Goal: Transaction & Acquisition: Purchase product/service

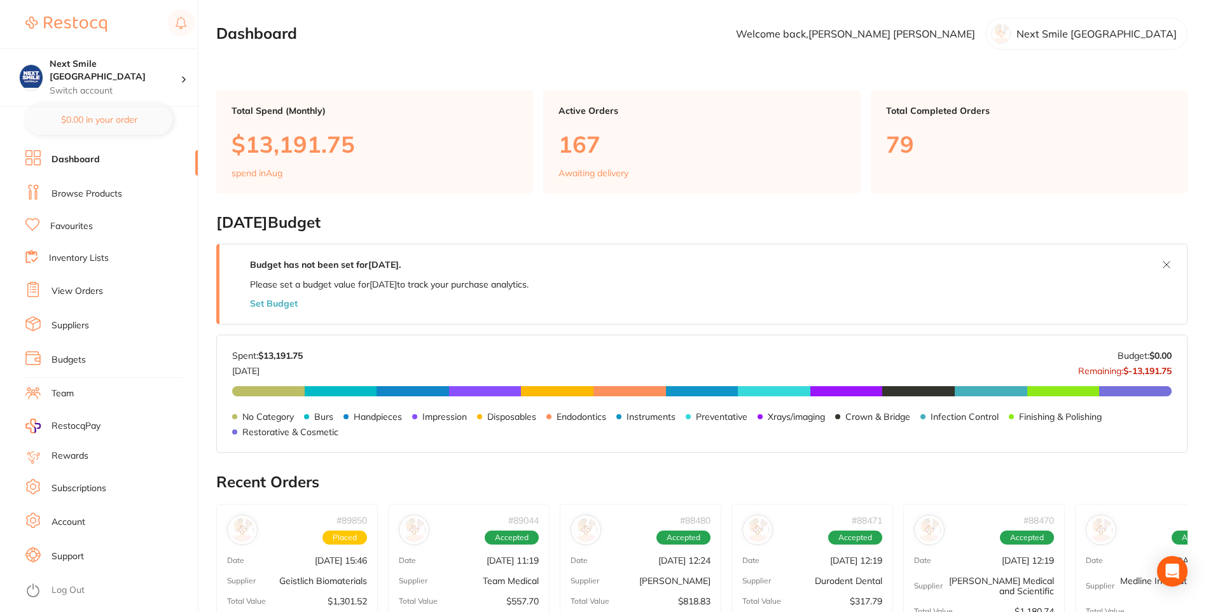
click at [85, 193] on link "Browse Products" at bounding box center [87, 194] width 71 height 13
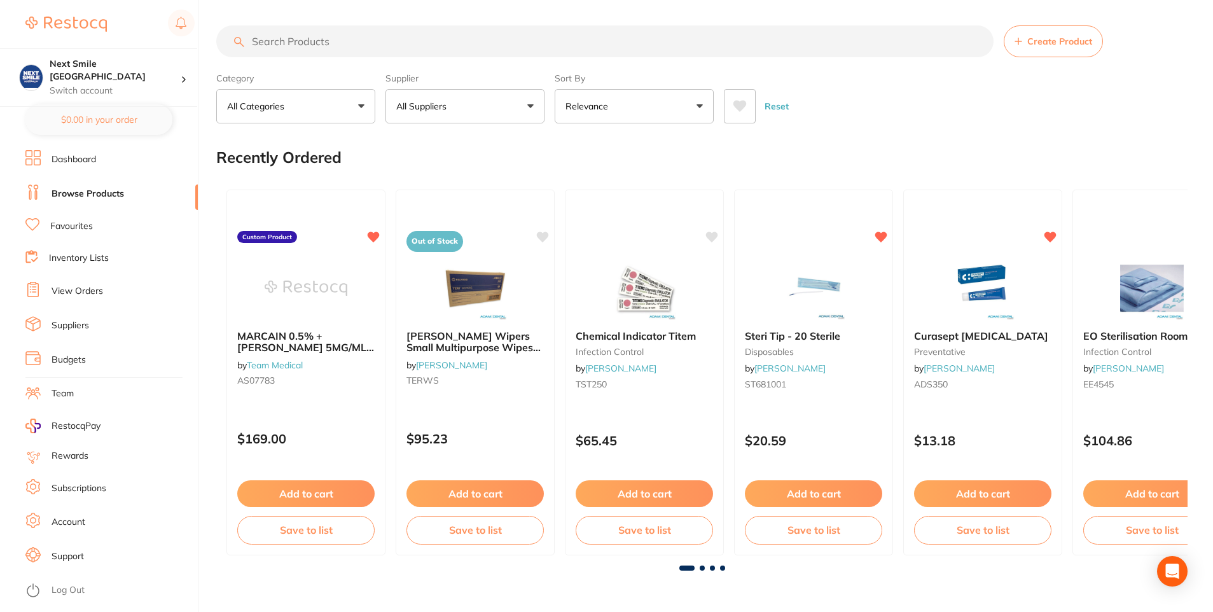
click at [451, 116] on button "All Suppliers" at bounding box center [465, 106] width 159 height 34
type input "hen"
click at [477, 211] on p "[PERSON_NAME]" at bounding box center [472, 216] width 82 height 11
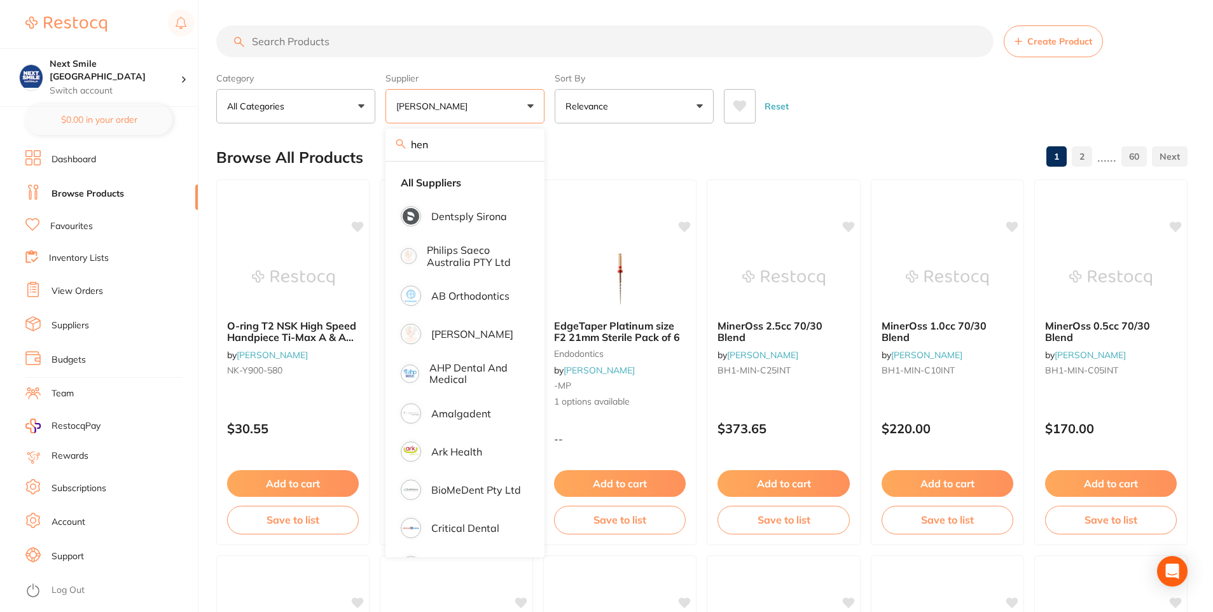
click at [687, 151] on div "Browse All Products 1 2 ...... 60" at bounding box center [702, 157] width 972 height 43
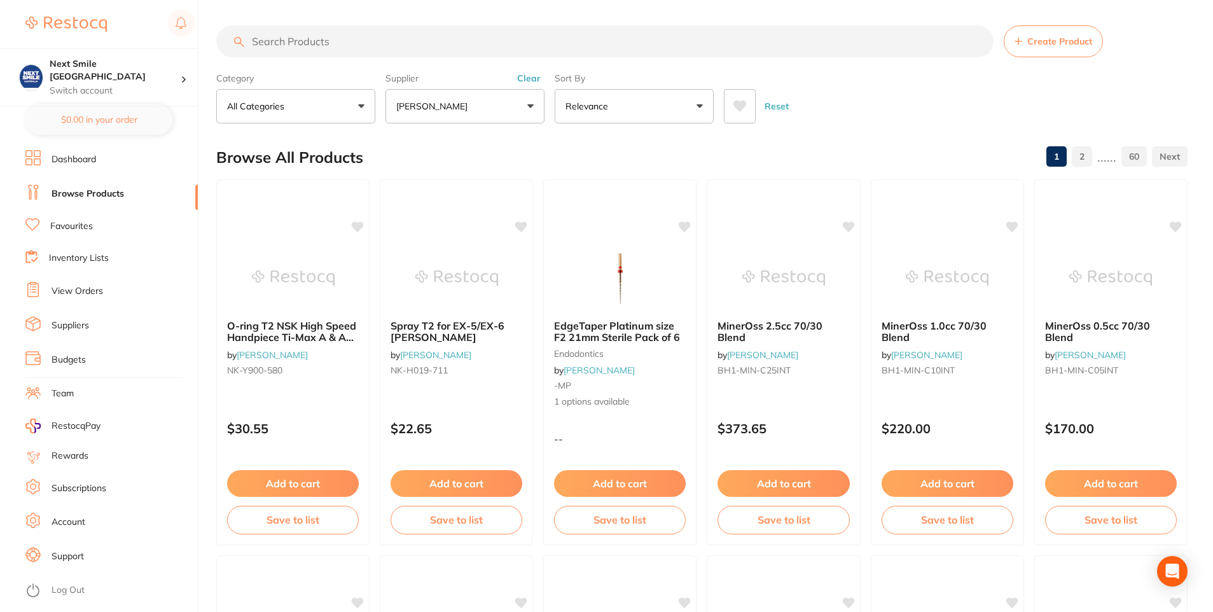
click at [741, 111] on icon at bounding box center [740, 106] width 13 height 11
click at [737, 113] on icon at bounding box center [740, 106] width 14 height 13
click at [468, 101] on p "[PERSON_NAME]" at bounding box center [434, 106] width 76 height 13
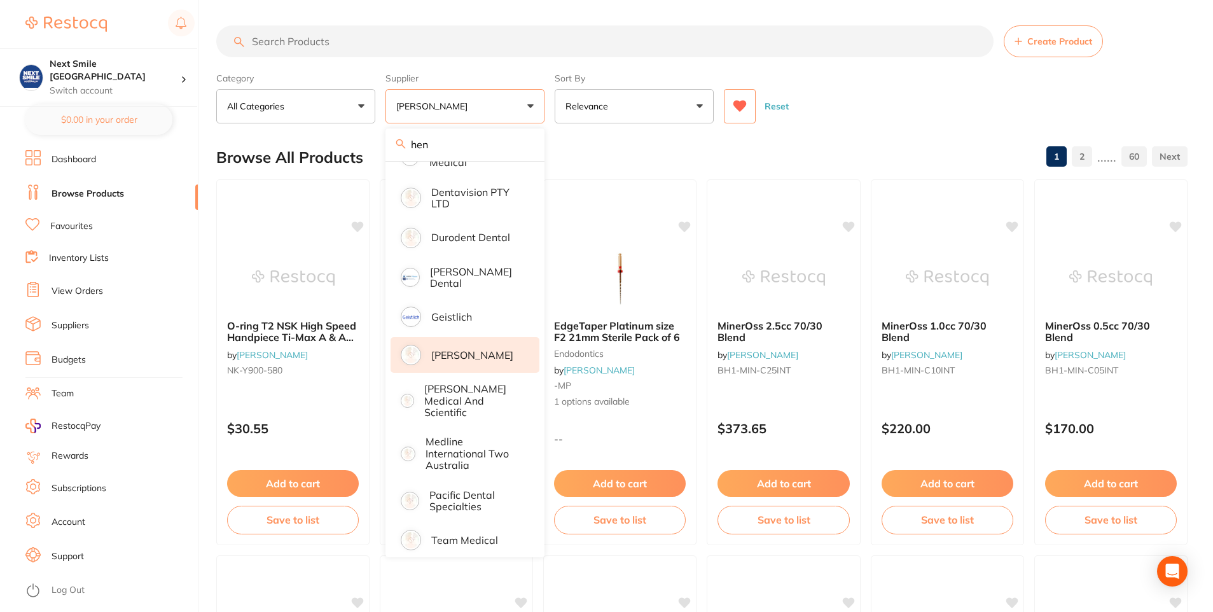
click at [466, 349] on p "[PERSON_NAME]" at bounding box center [472, 354] width 82 height 11
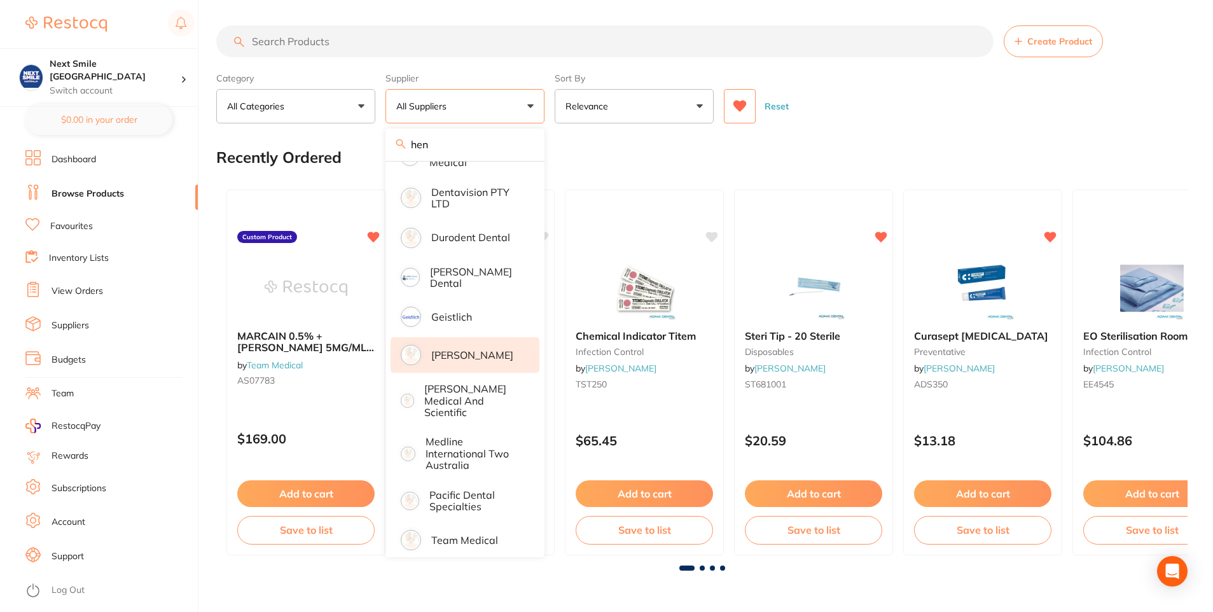
click at [466, 349] on p "[PERSON_NAME]" at bounding box center [472, 354] width 82 height 11
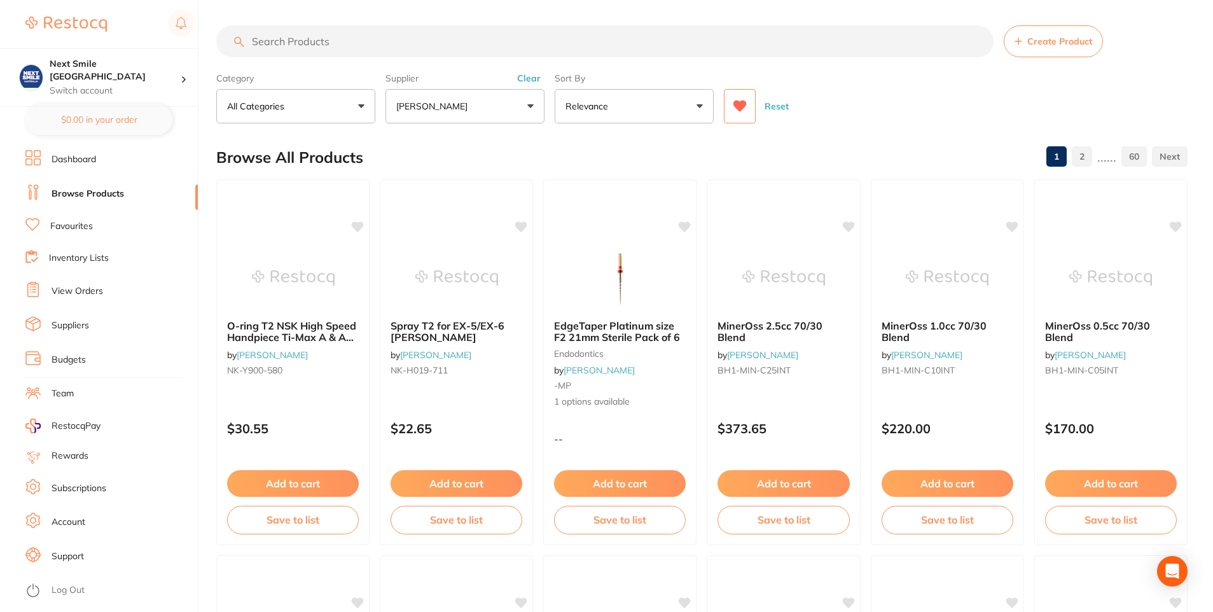
click at [55, 154] on link "Dashboard" at bounding box center [74, 159] width 45 height 13
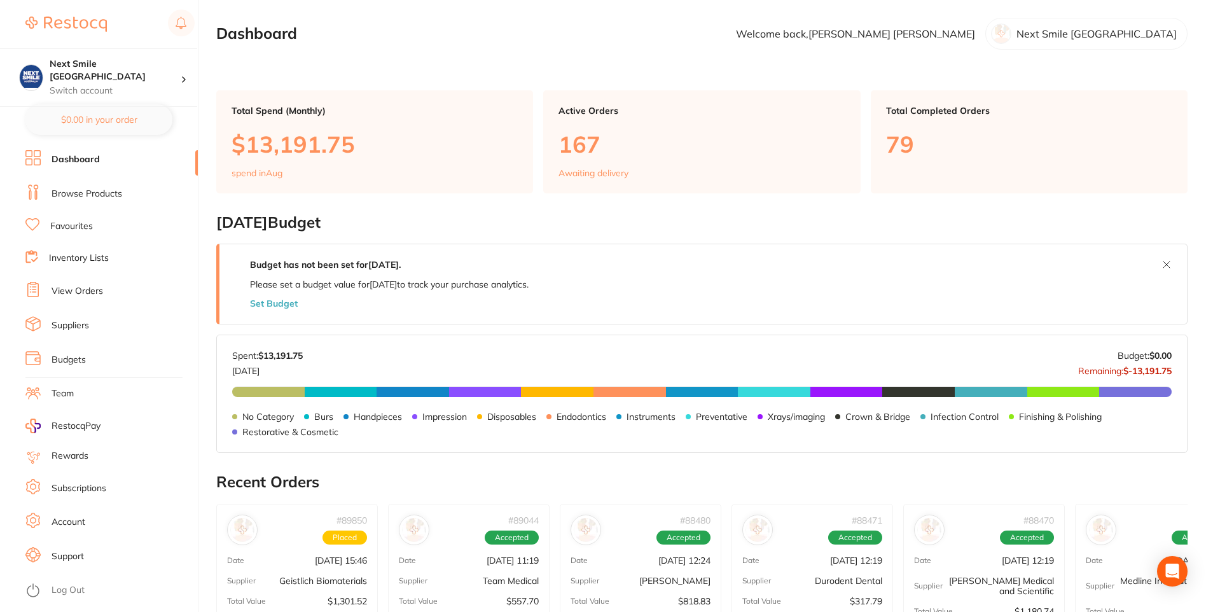
click at [67, 258] on link "Inventory Lists" at bounding box center [79, 258] width 60 height 13
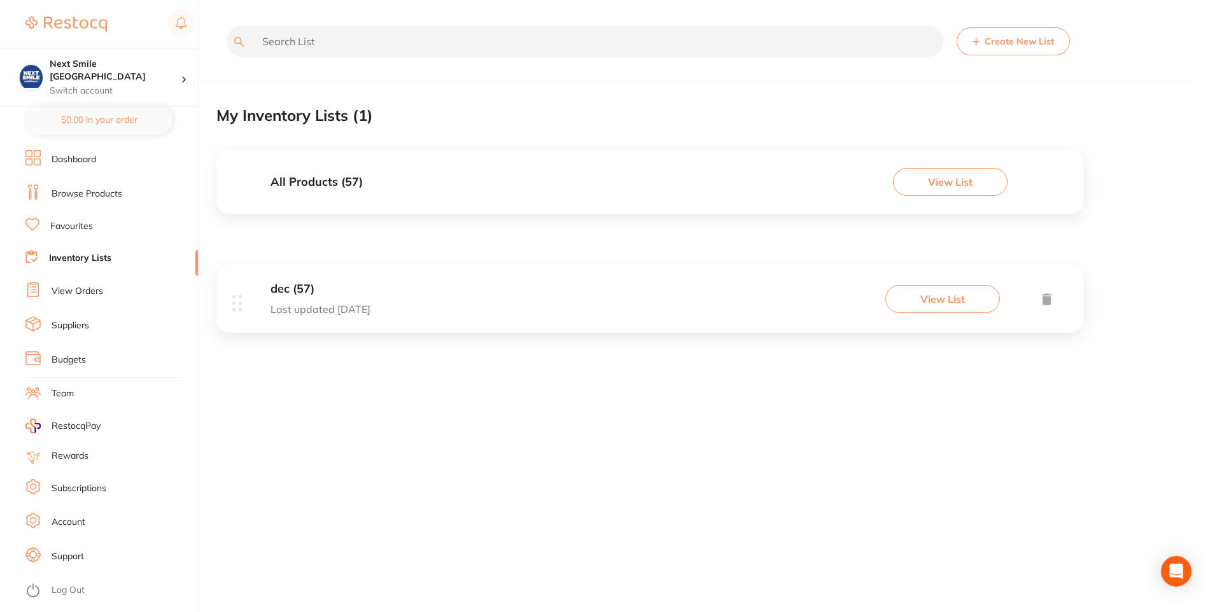
click at [67, 195] on link "Browse Products" at bounding box center [87, 194] width 71 height 13
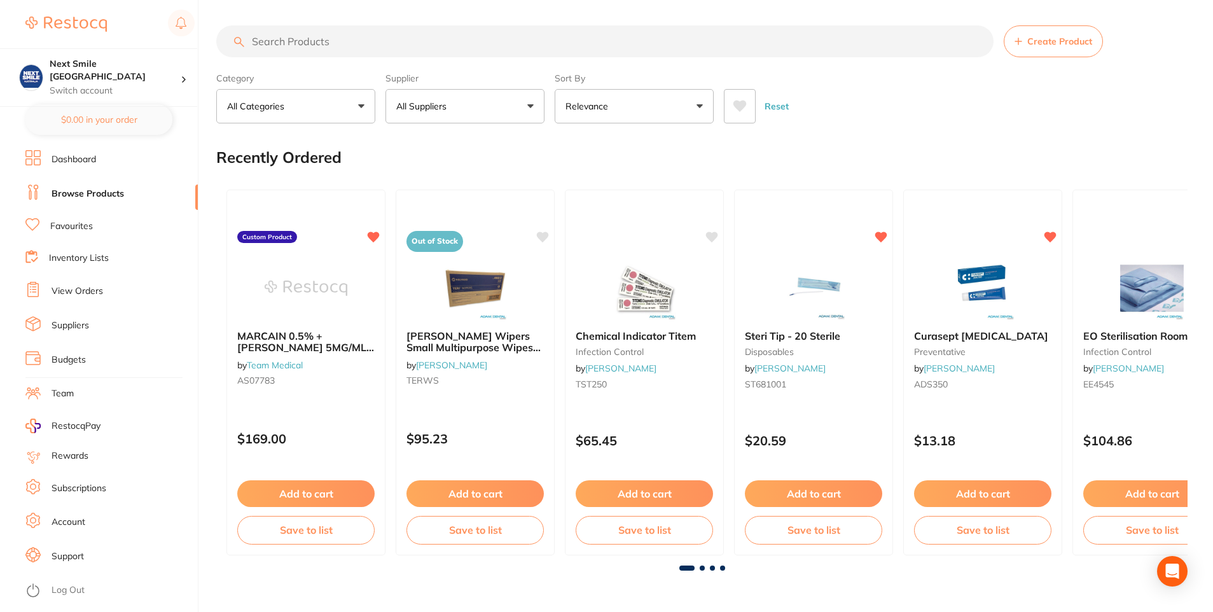
click at [537, 99] on button "All Suppliers" at bounding box center [465, 106] width 159 height 34
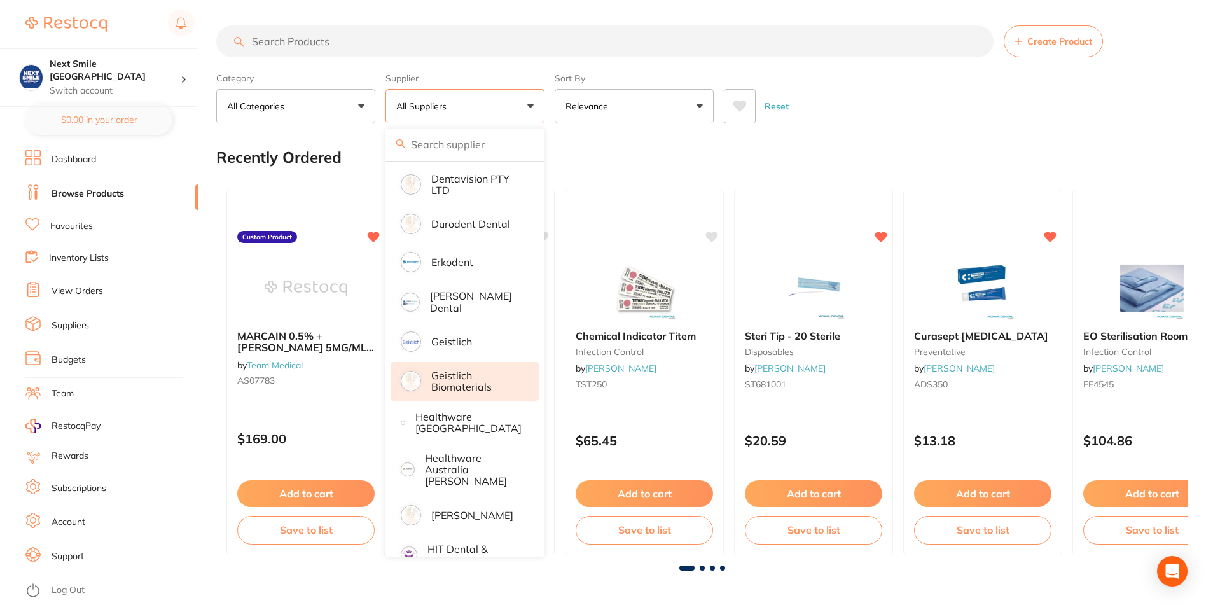
scroll to position [573, 0]
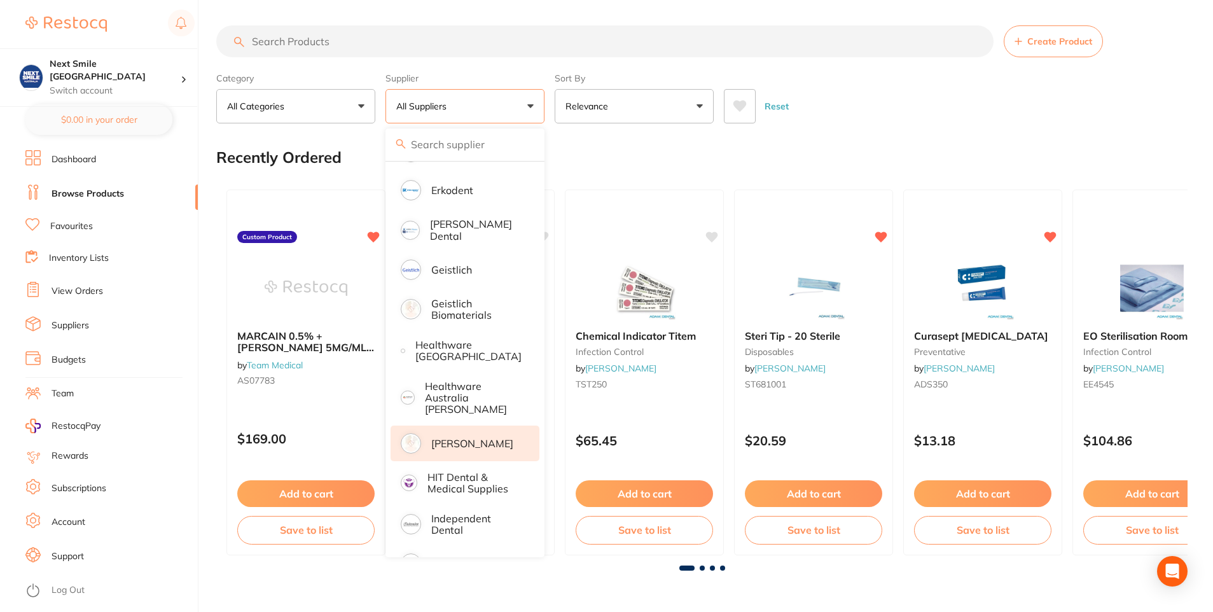
click at [443, 438] on p "[PERSON_NAME]" at bounding box center [472, 443] width 82 height 11
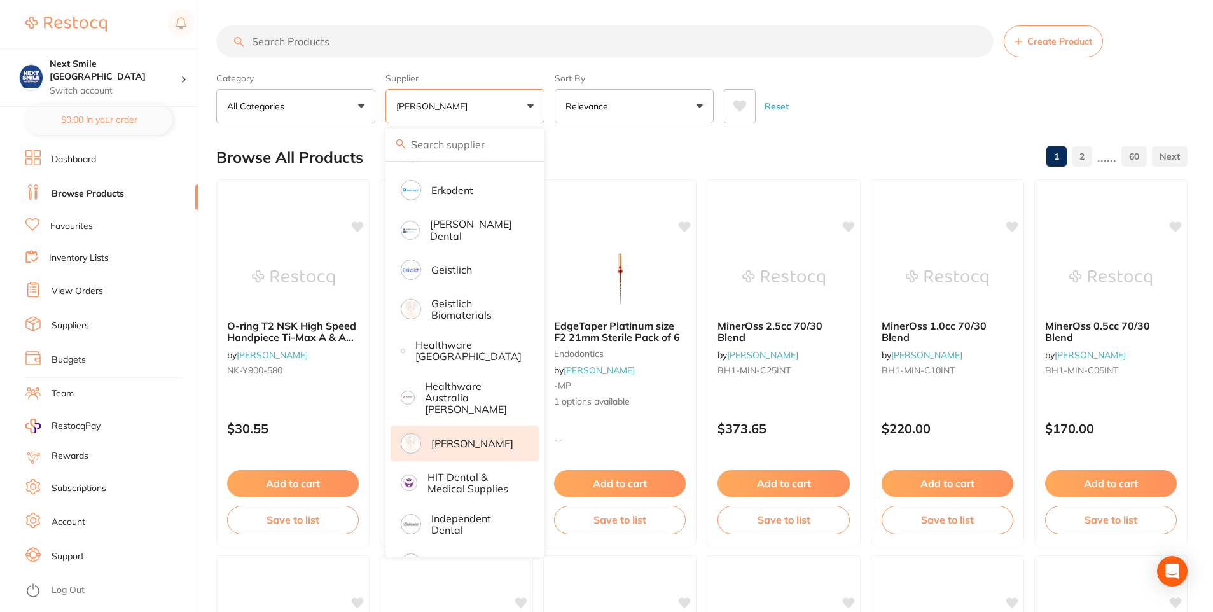
click at [730, 105] on button at bounding box center [740, 106] width 32 height 34
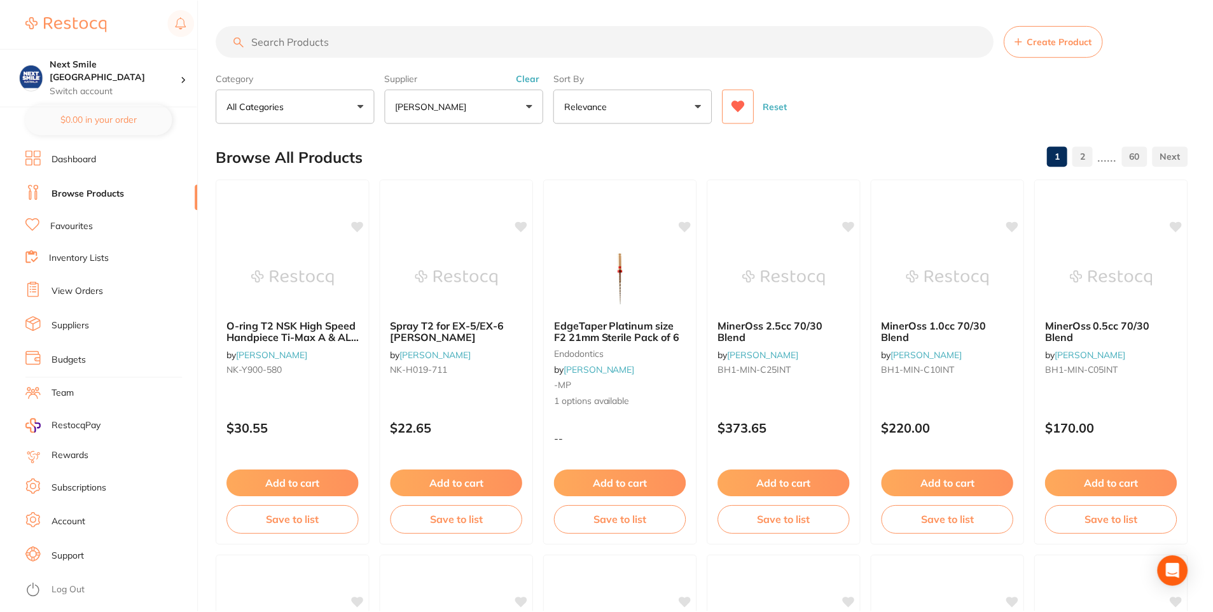
scroll to position [179, 0]
click at [531, 77] on div "Supplier Henry Schein Halas All Suppliers Dentsply Sirona Philips Saeco Austral…" at bounding box center [465, 95] width 159 height 56
drag, startPoint x: 531, startPoint y: 77, endPoint x: 527, endPoint y: 83, distance: 7.3
click at [527, 83] on button "Clear" at bounding box center [528, 78] width 31 height 11
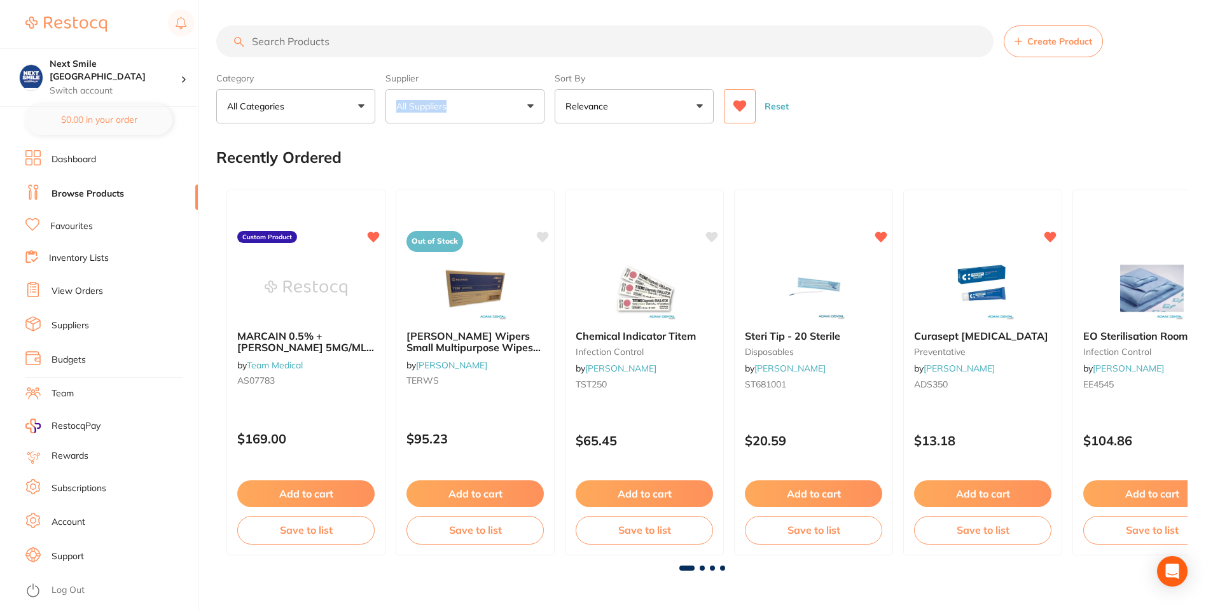
click at [743, 111] on icon at bounding box center [740, 106] width 14 height 13
click at [742, 111] on icon at bounding box center [740, 106] width 14 height 13
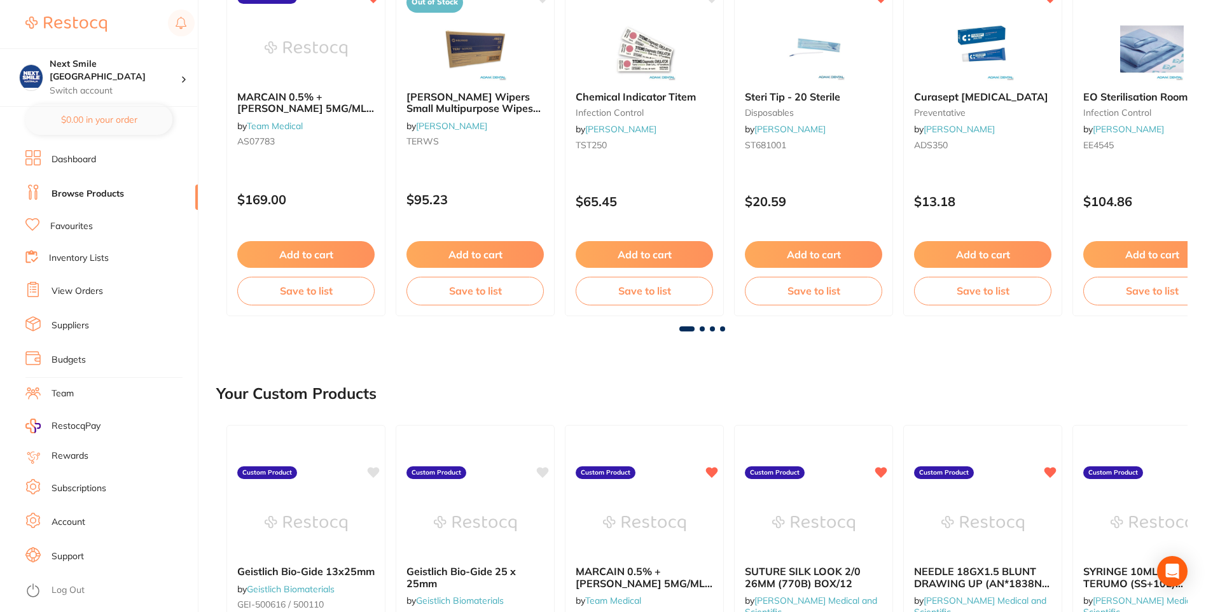
scroll to position [0, 0]
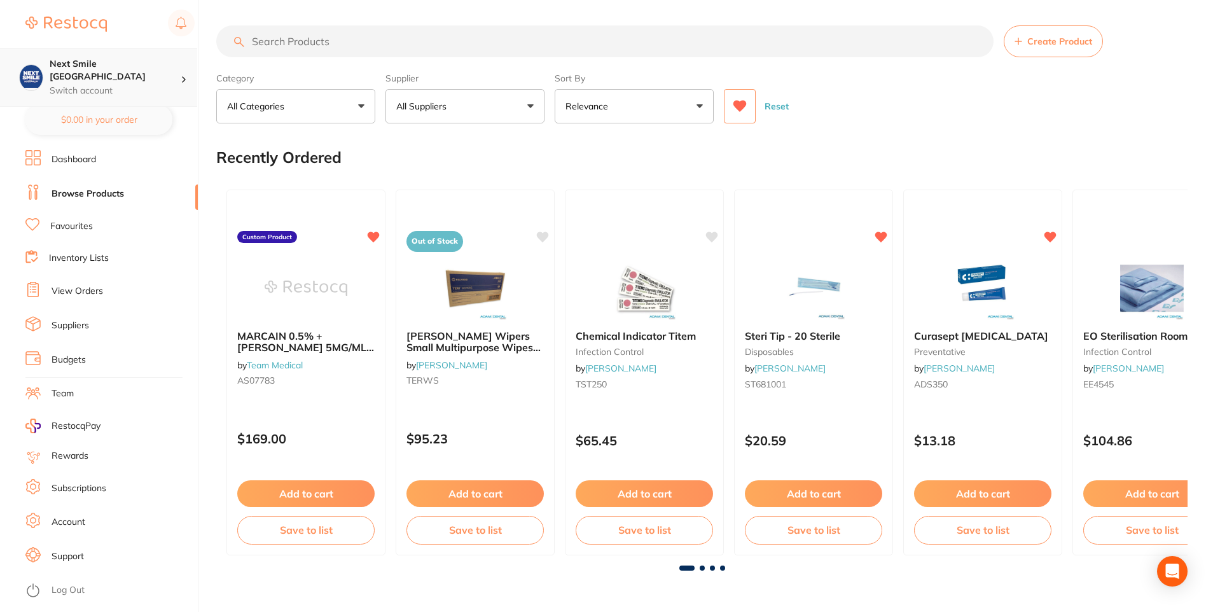
click at [167, 85] on p "Switch account" at bounding box center [115, 91] width 131 height 13
click at [1124, 78] on div "Category All Categories All Categories 3D Printing anaesthetic articulating bur…" at bounding box center [702, 95] width 972 height 56
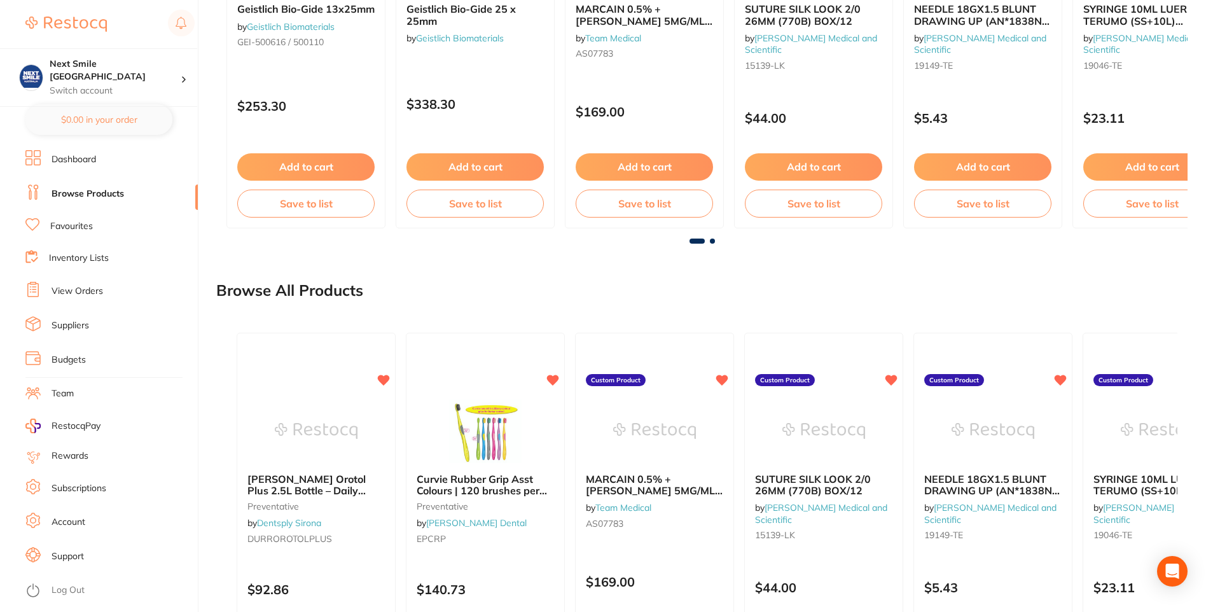
scroll to position [891, 0]
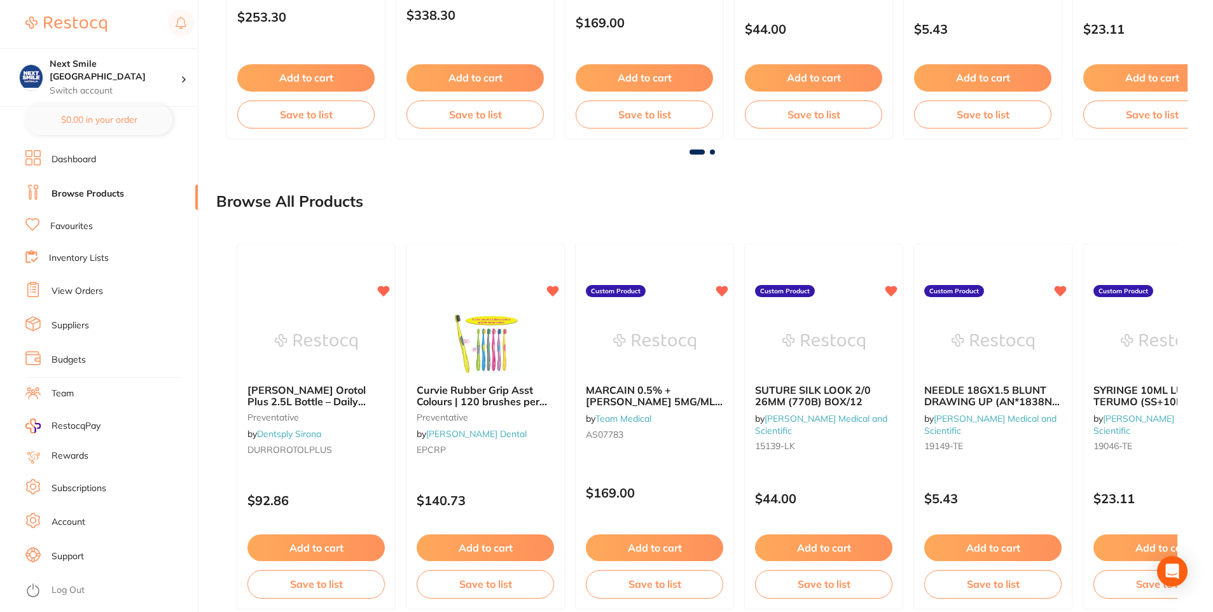
click at [58, 582] on li "Log Out" at bounding box center [109, 590] width 169 height 19
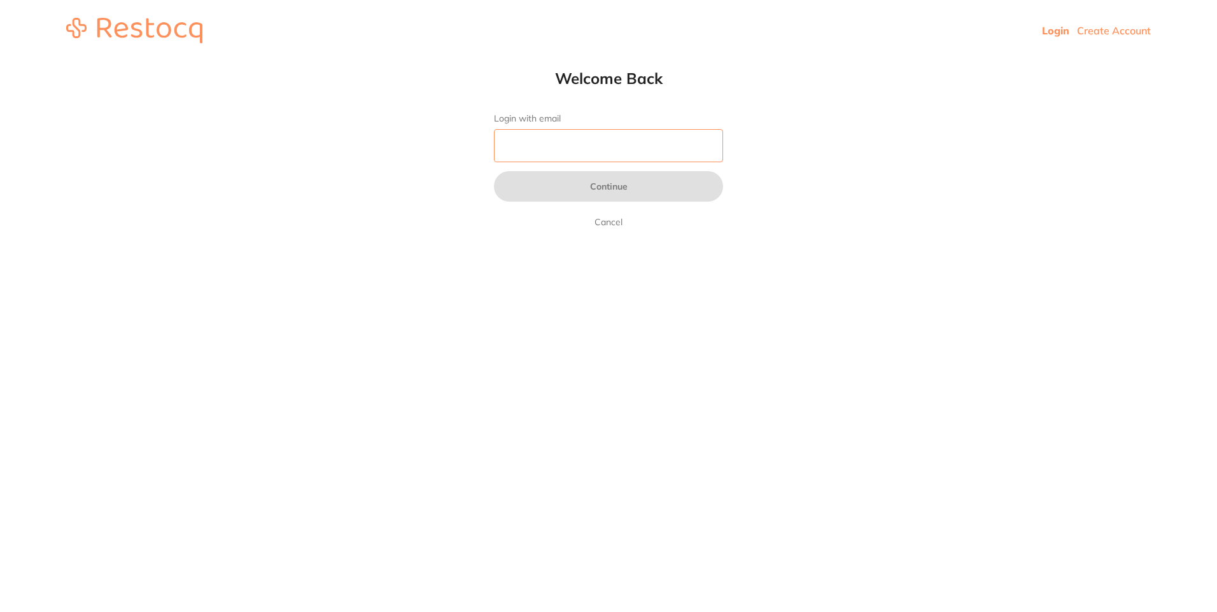
click at [620, 144] on input "Login with email" at bounding box center [608, 145] width 229 height 33
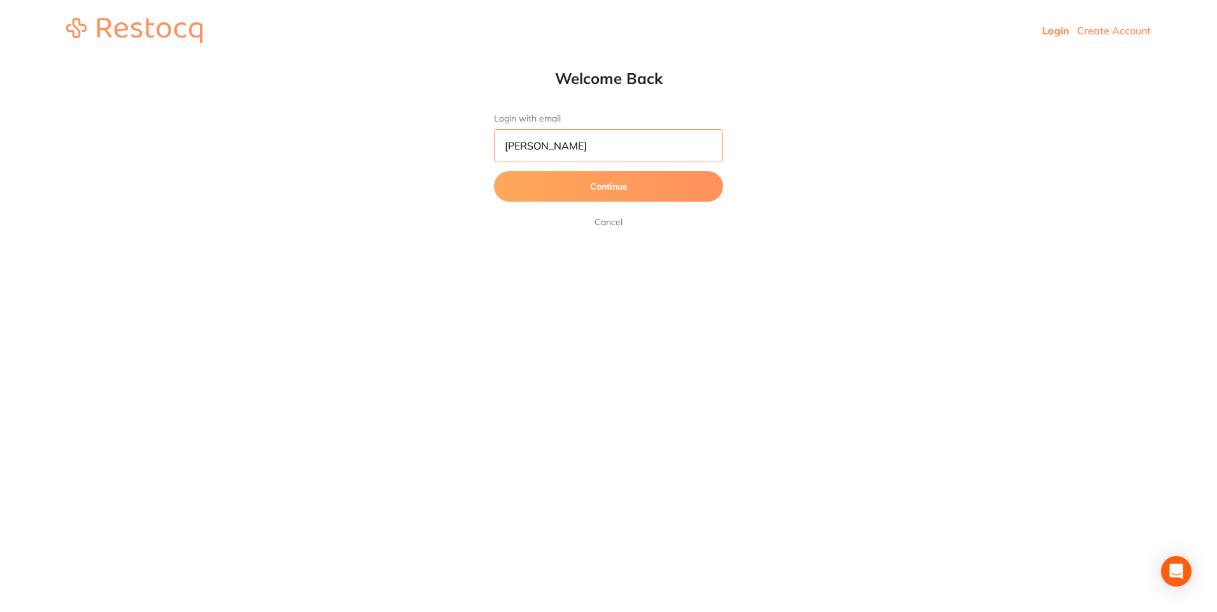
type input "[PERSON_NAME][EMAIL_ADDRESS][DOMAIN_NAME]"
click at [618, 196] on button "Continue" at bounding box center [608, 186] width 229 height 31
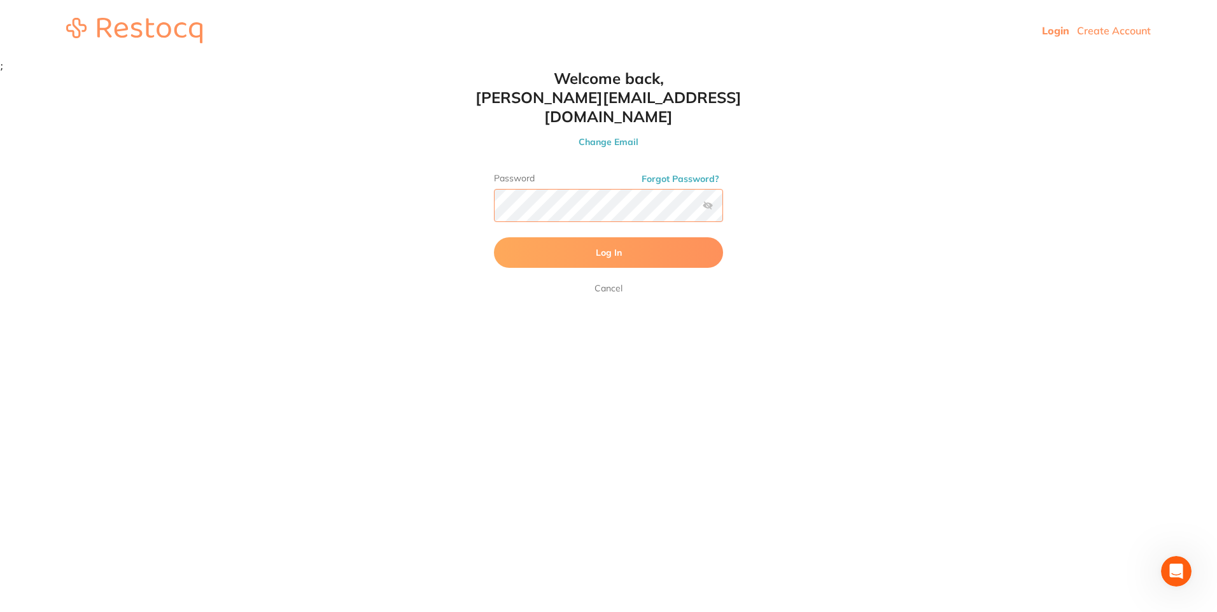
click at [494, 237] on button "Log In" at bounding box center [608, 252] width 229 height 31
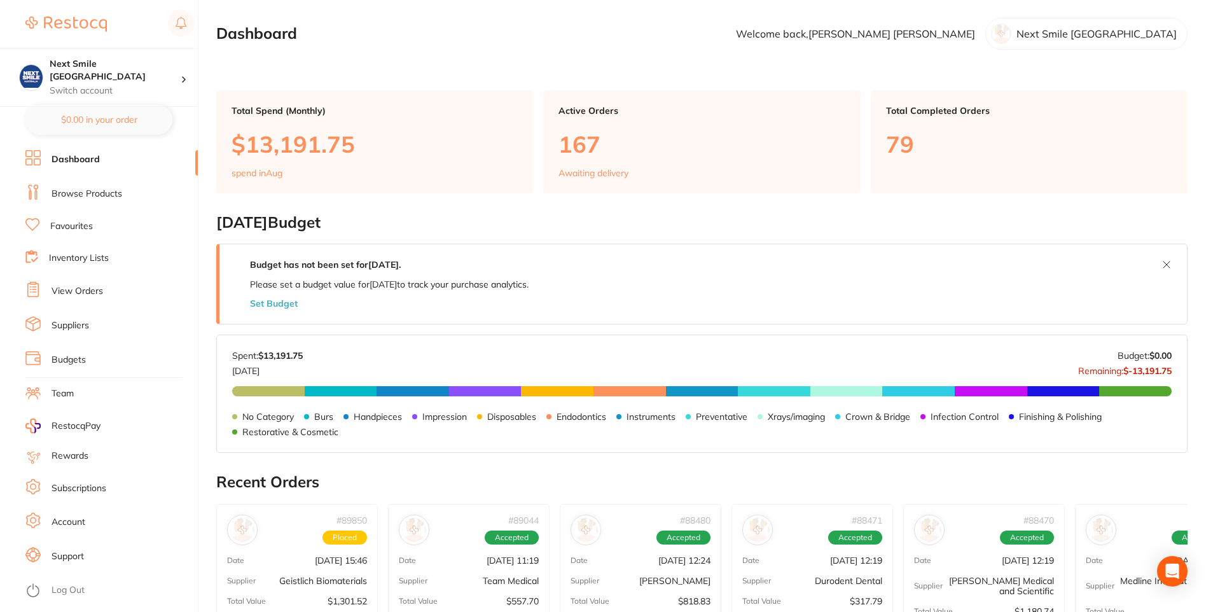
drag, startPoint x: 132, startPoint y: 193, endPoint x: 125, endPoint y: 193, distance: 7.6
click at [125, 193] on li "Browse Products" at bounding box center [111, 194] width 172 height 19
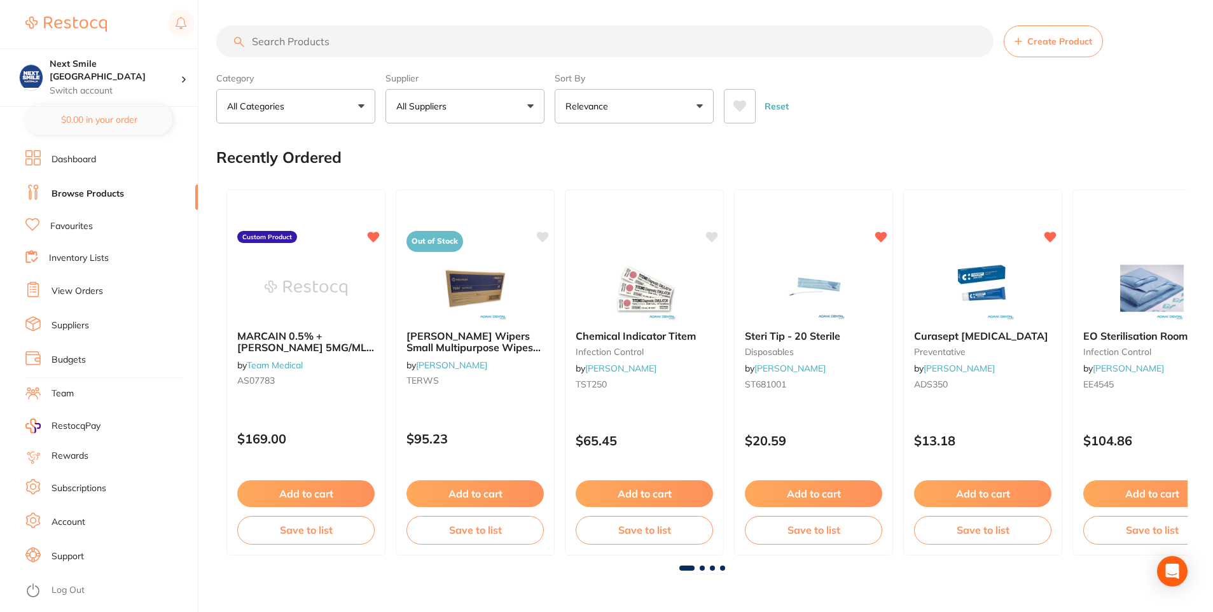
click at [722, 108] on div "Category All Categories All Categories 3D Printing anaesthetic articulating bur…" at bounding box center [702, 95] width 972 height 56
click at [736, 107] on icon at bounding box center [740, 106] width 13 height 11
click at [420, 114] on button "All Suppliers" at bounding box center [465, 106] width 159 height 34
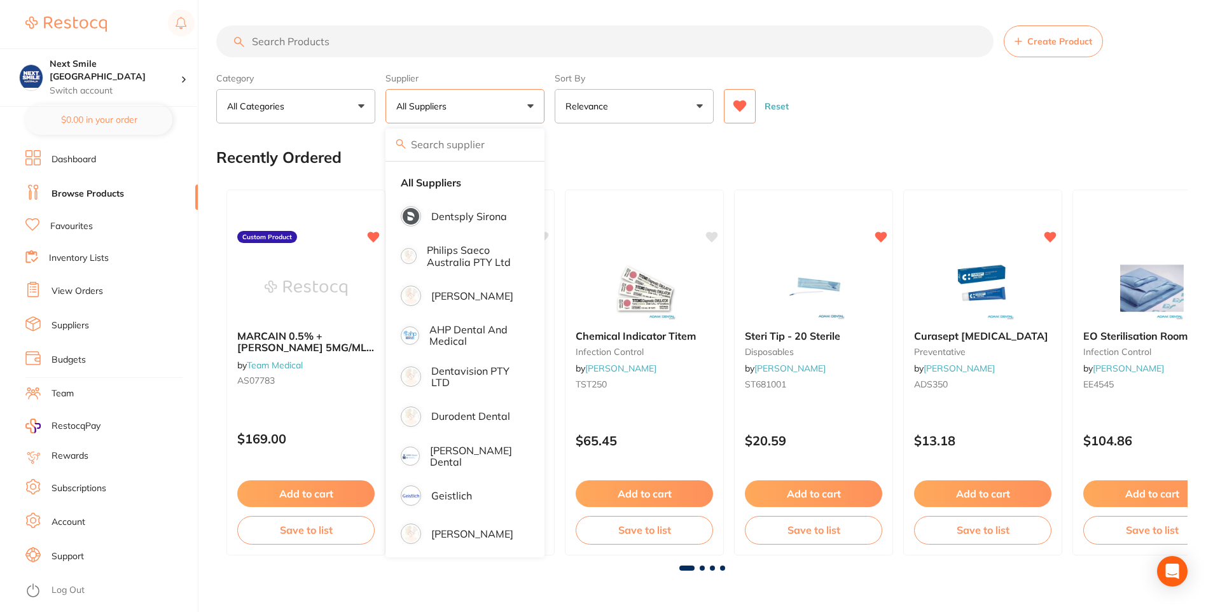
click at [748, 106] on button at bounding box center [740, 106] width 32 height 34
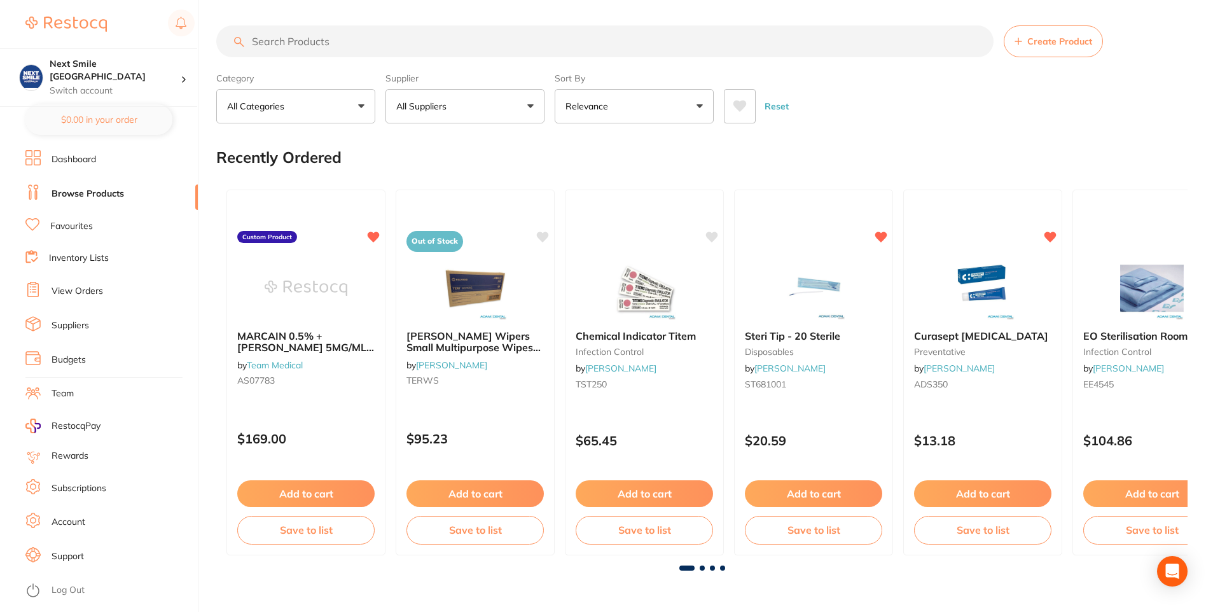
click at [788, 108] on button "Reset" at bounding box center [777, 106] width 32 height 34
click at [437, 101] on p "All Suppliers" at bounding box center [423, 106] width 55 height 13
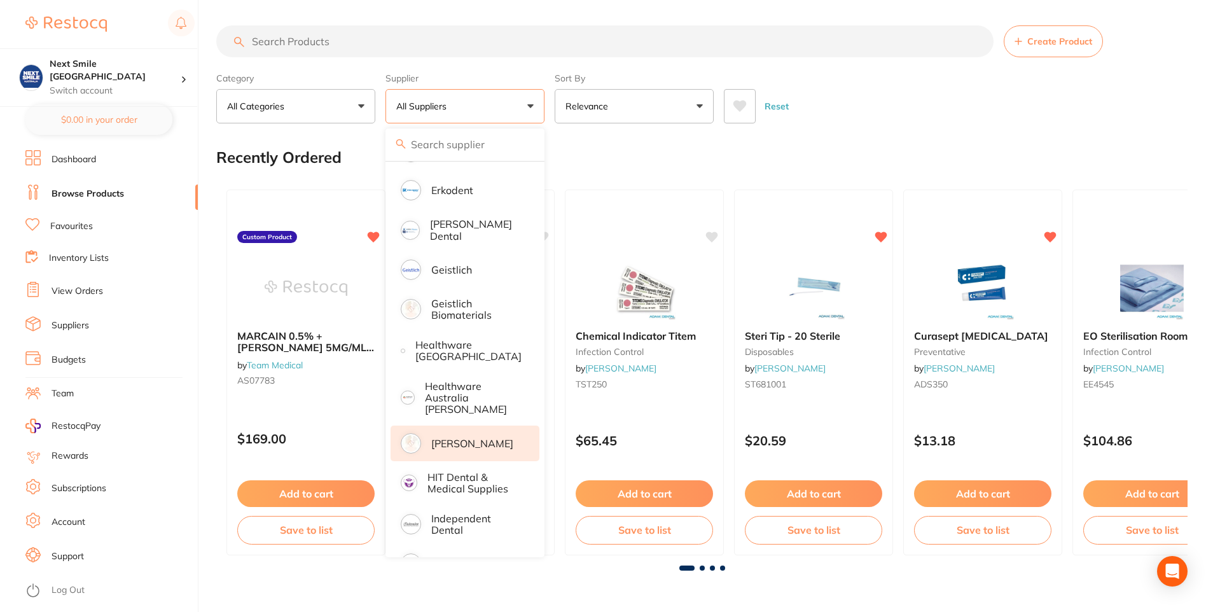
scroll to position [636, 0]
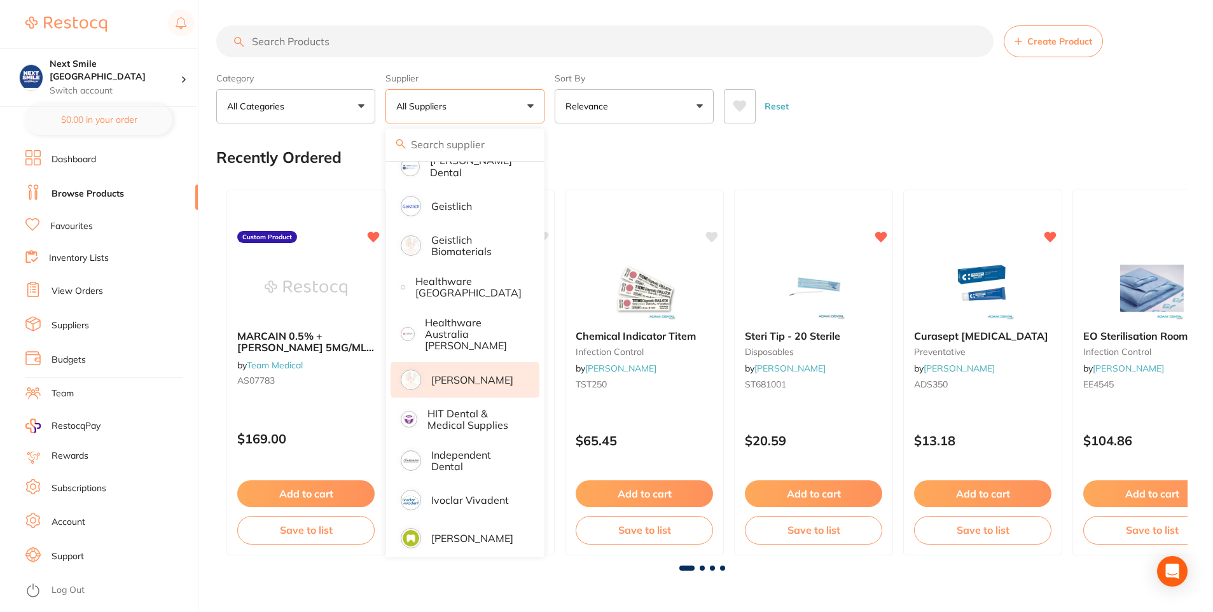
click at [454, 375] on p "[PERSON_NAME]" at bounding box center [472, 379] width 82 height 11
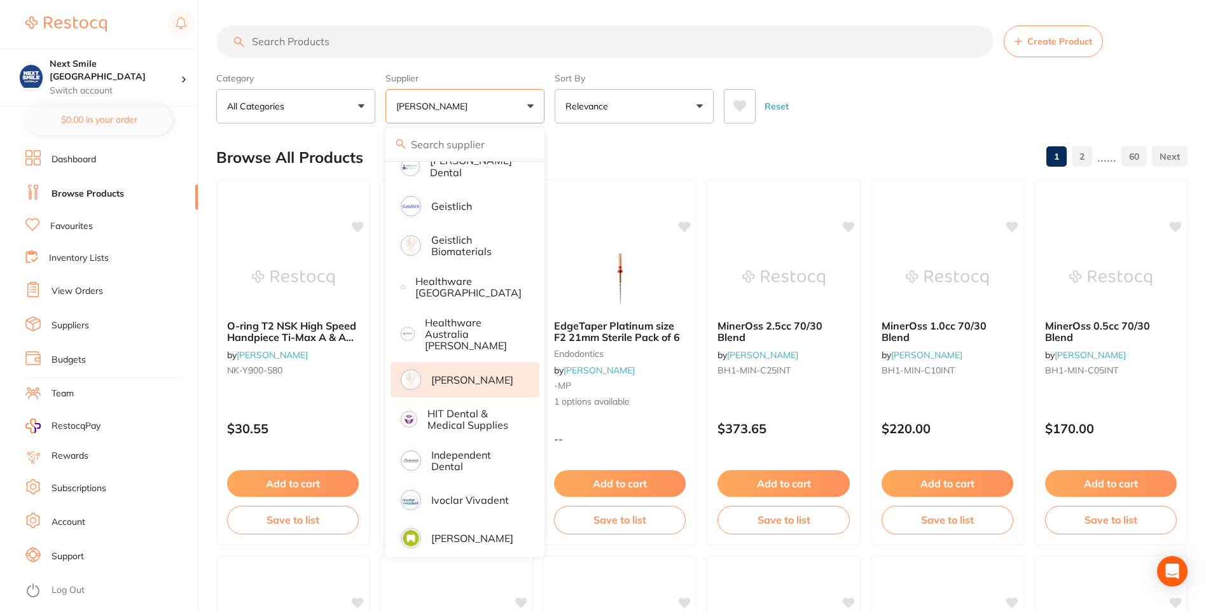
click at [897, 122] on div "Reset" at bounding box center [951, 101] width 454 height 45
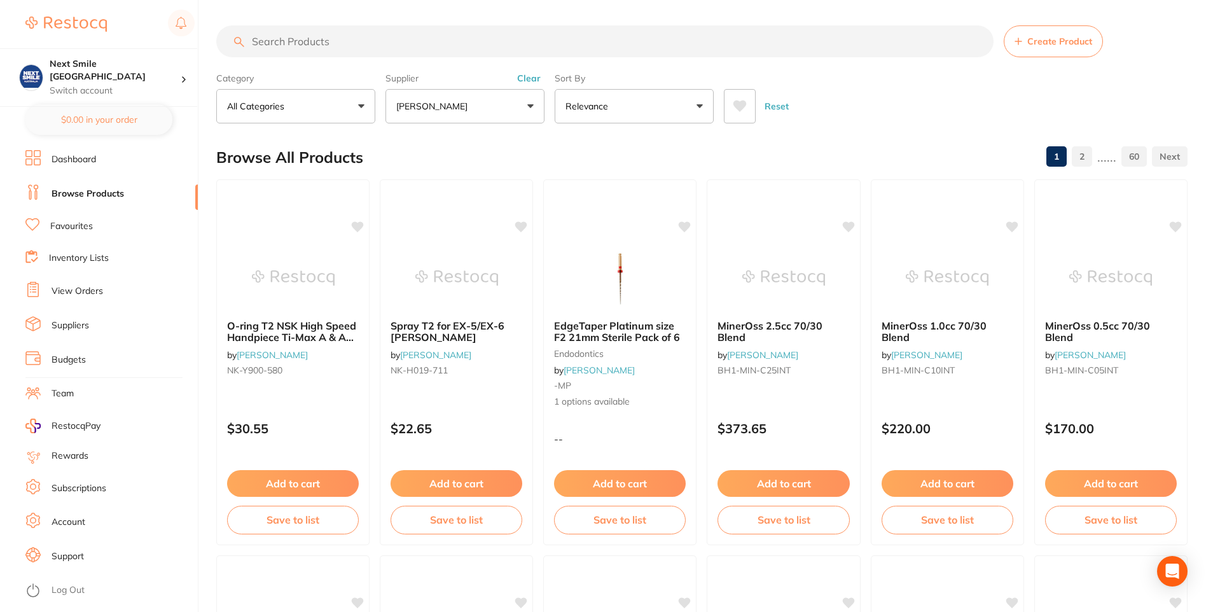
click at [488, 41] on input "search" at bounding box center [605, 41] width 778 height 32
type input "sterilisation pouch"
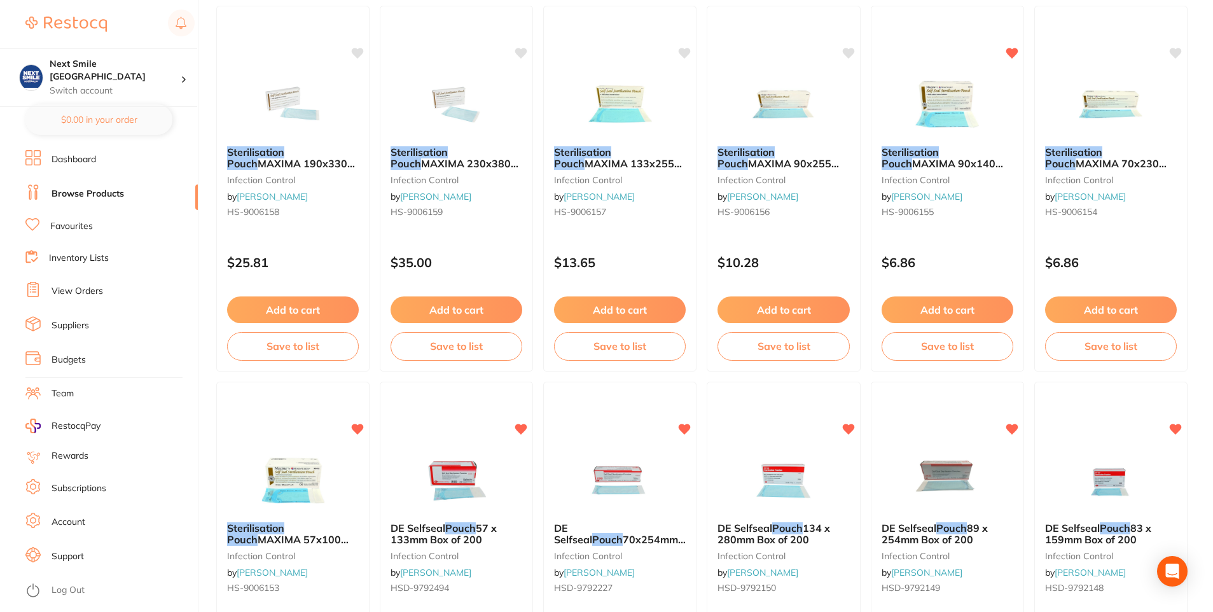
scroll to position [255, 0]
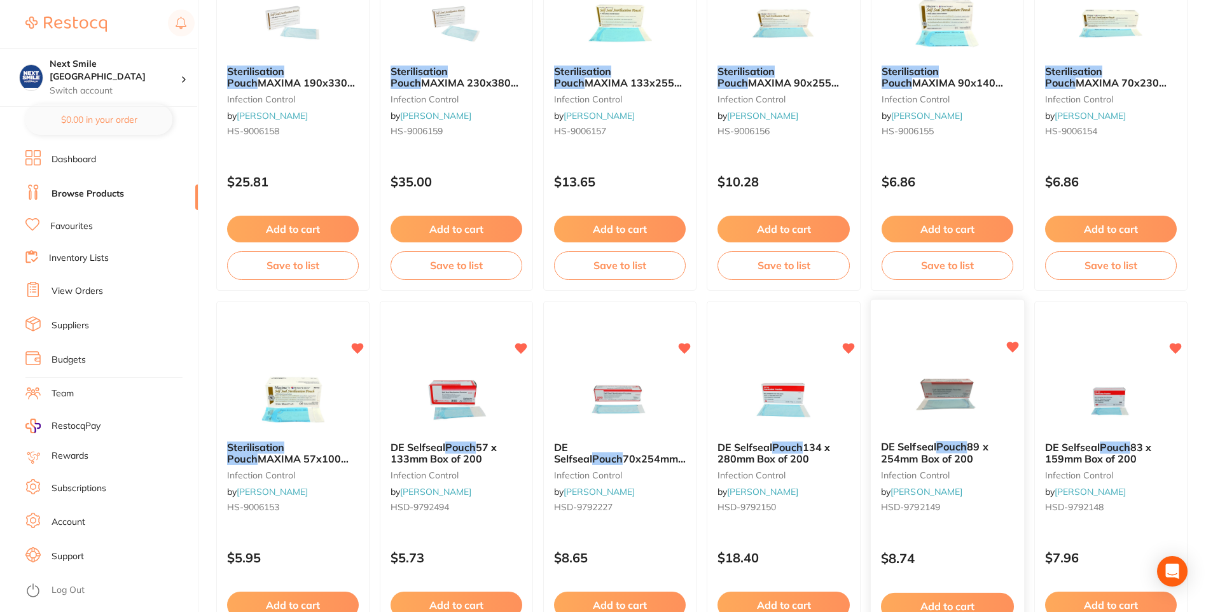
click at [953, 402] on img at bounding box center [947, 398] width 83 height 64
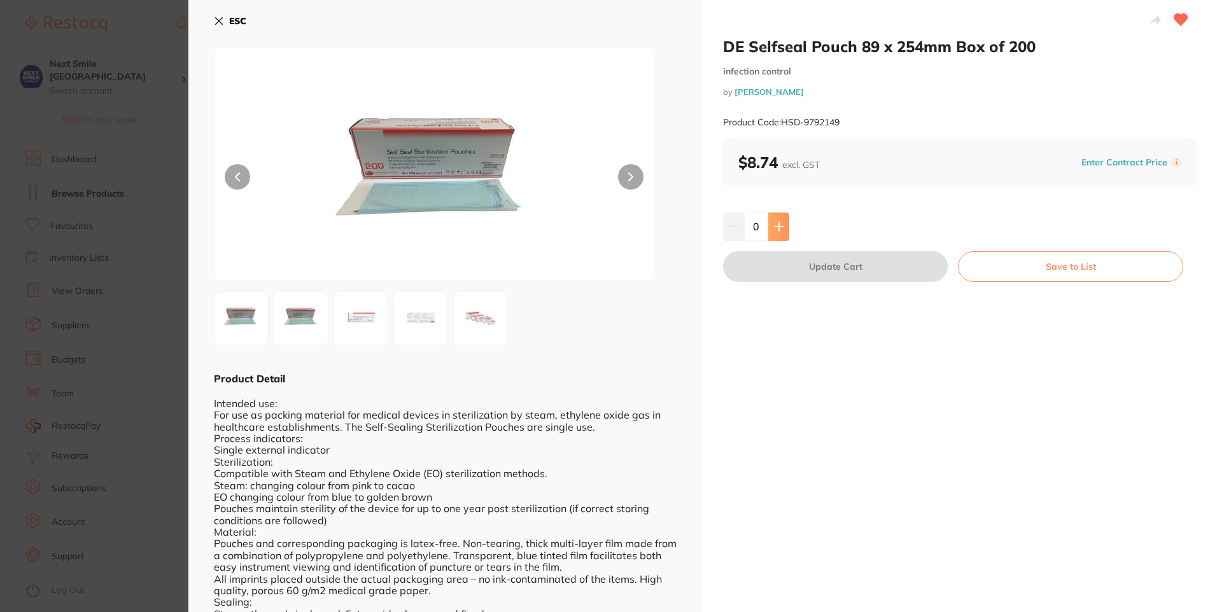
click at [770, 228] on button at bounding box center [778, 227] width 21 height 28
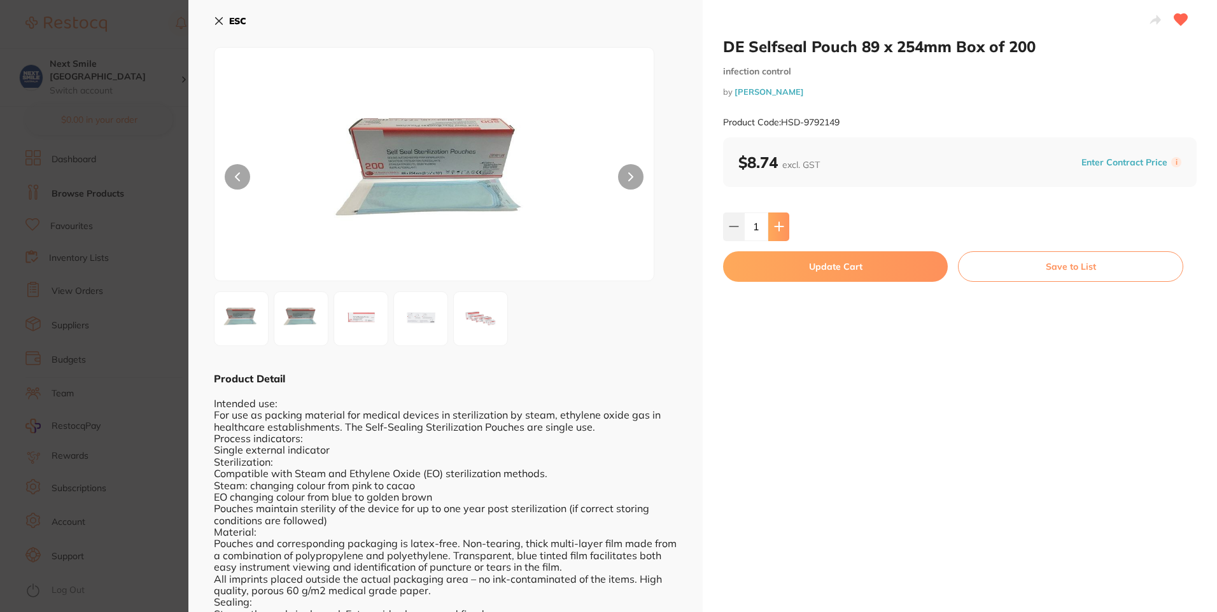
click at [770, 228] on button at bounding box center [778, 227] width 21 height 28
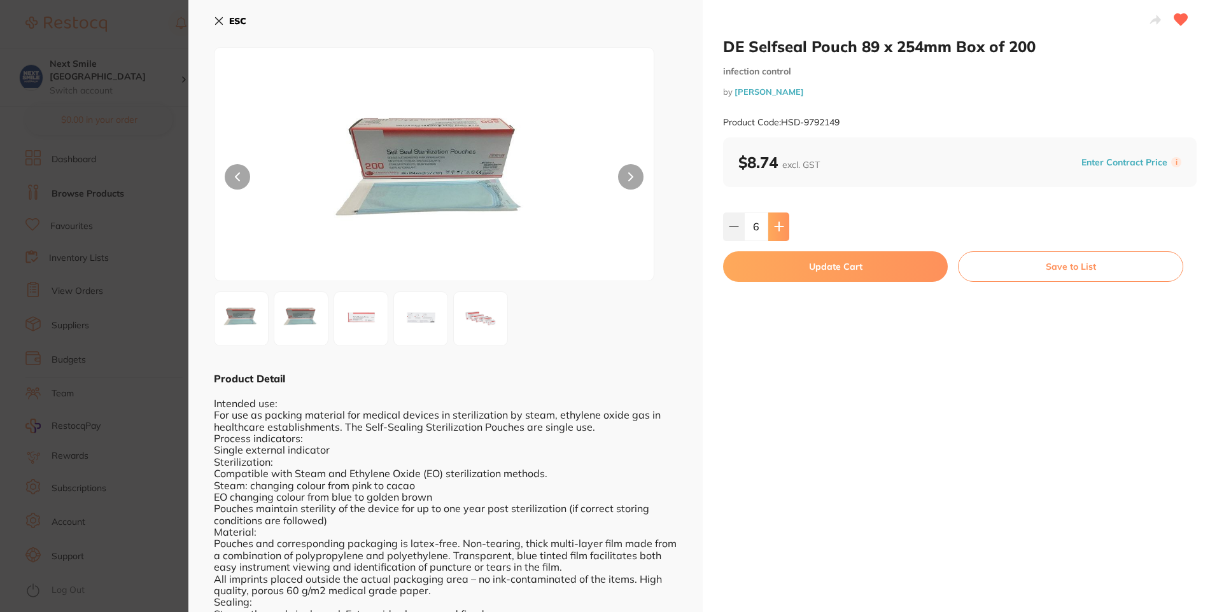
click at [770, 228] on button at bounding box center [778, 227] width 21 height 28
type input "8"
click at [771, 286] on div "DE Selfseal Pouch 89 x 254mm Box of 200 infection control by [PERSON_NAME] Prod…" at bounding box center [959, 403] width 514 height 806
click at [771, 272] on button "Update Cart" at bounding box center [835, 266] width 225 height 31
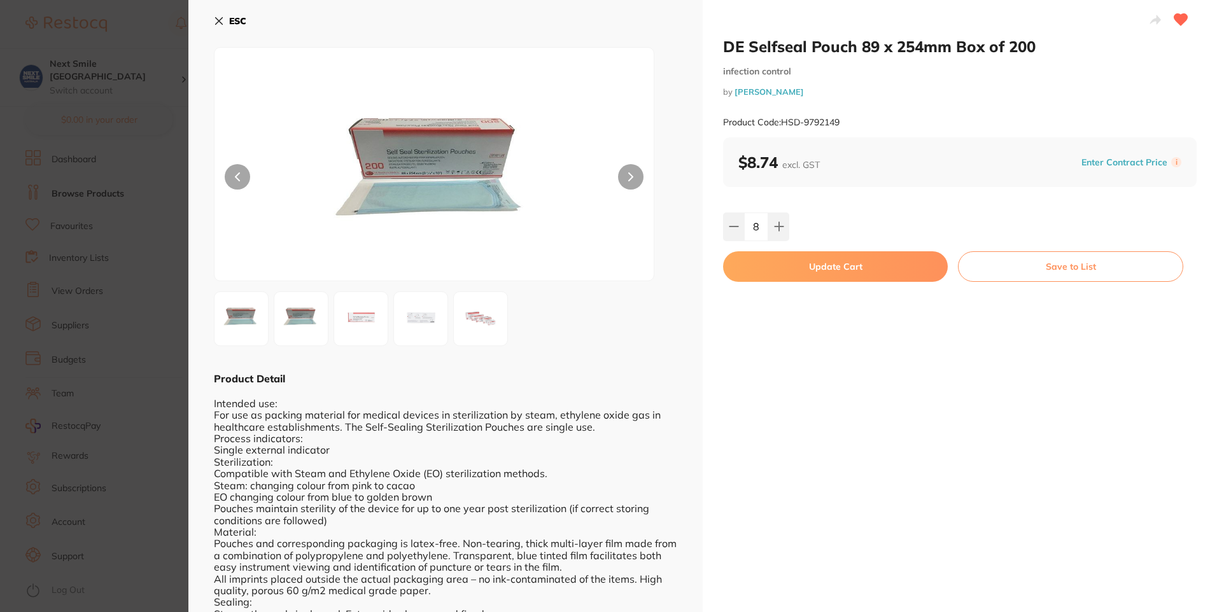
checkbox input "false"
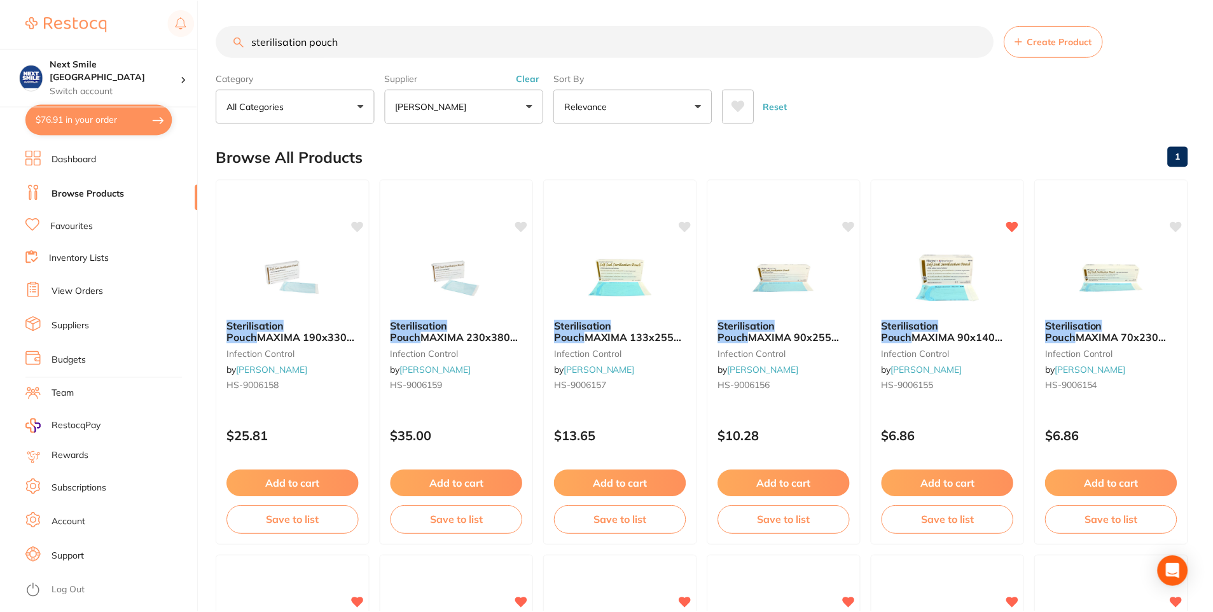
scroll to position [255, 0]
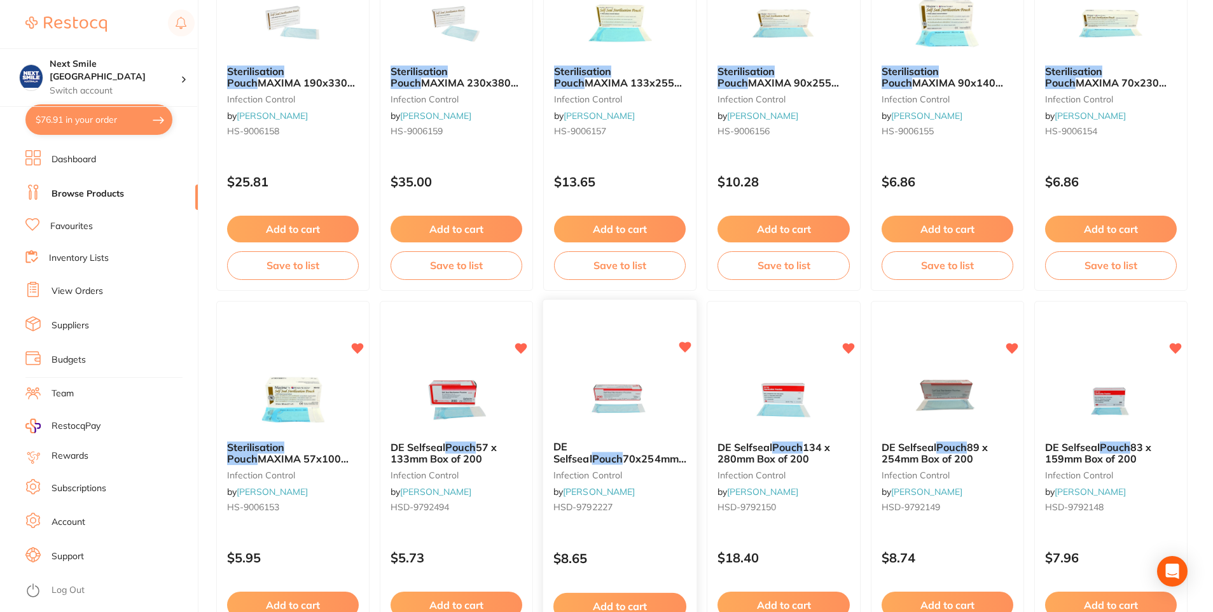
click at [611, 422] on img at bounding box center [619, 398] width 83 height 64
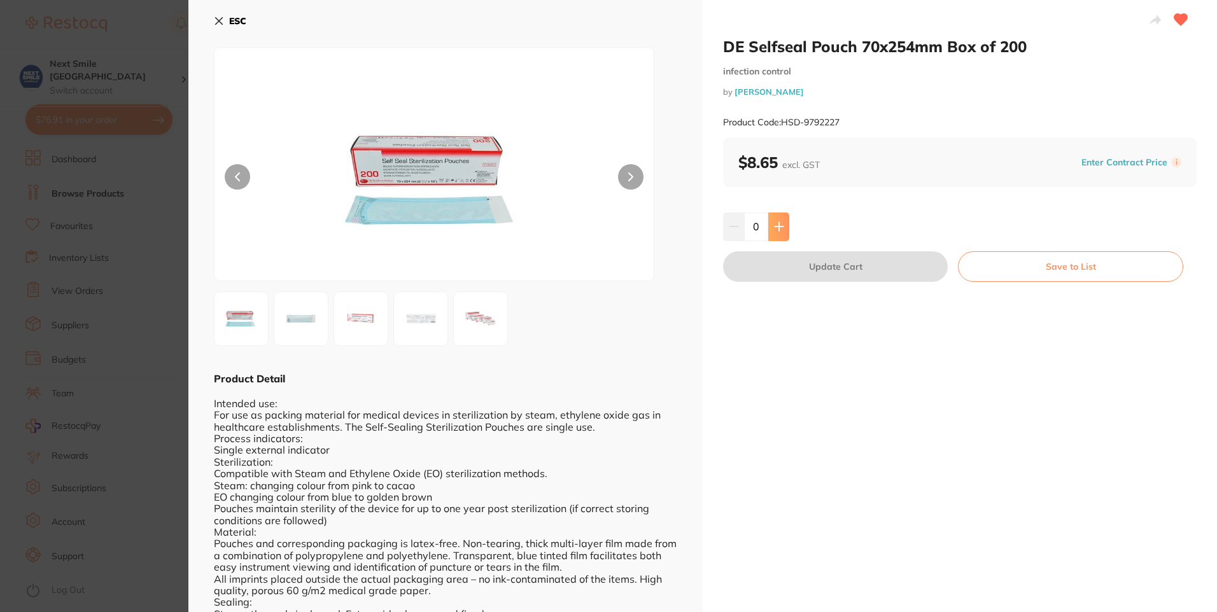
click at [783, 221] on button at bounding box center [778, 227] width 21 height 28
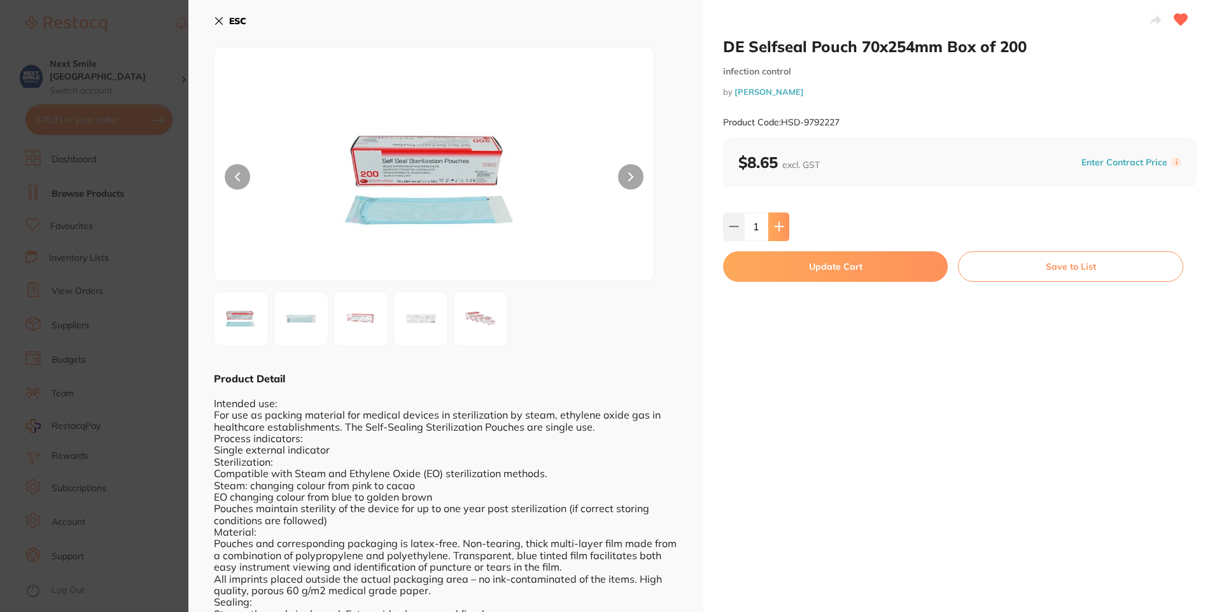
click at [783, 221] on button at bounding box center [778, 227] width 21 height 28
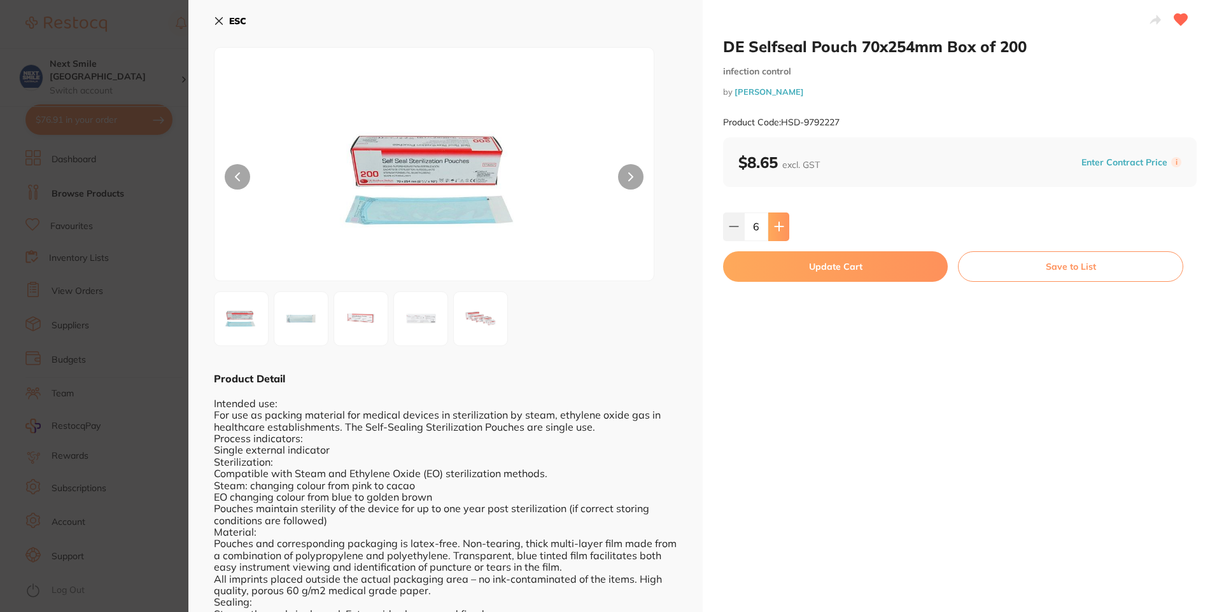
click at [783, 221] on button at bounding box center [778, 227] width 21 height 28
click at [737, 237] on button at bounding box center [733, 227] width 21 height 28
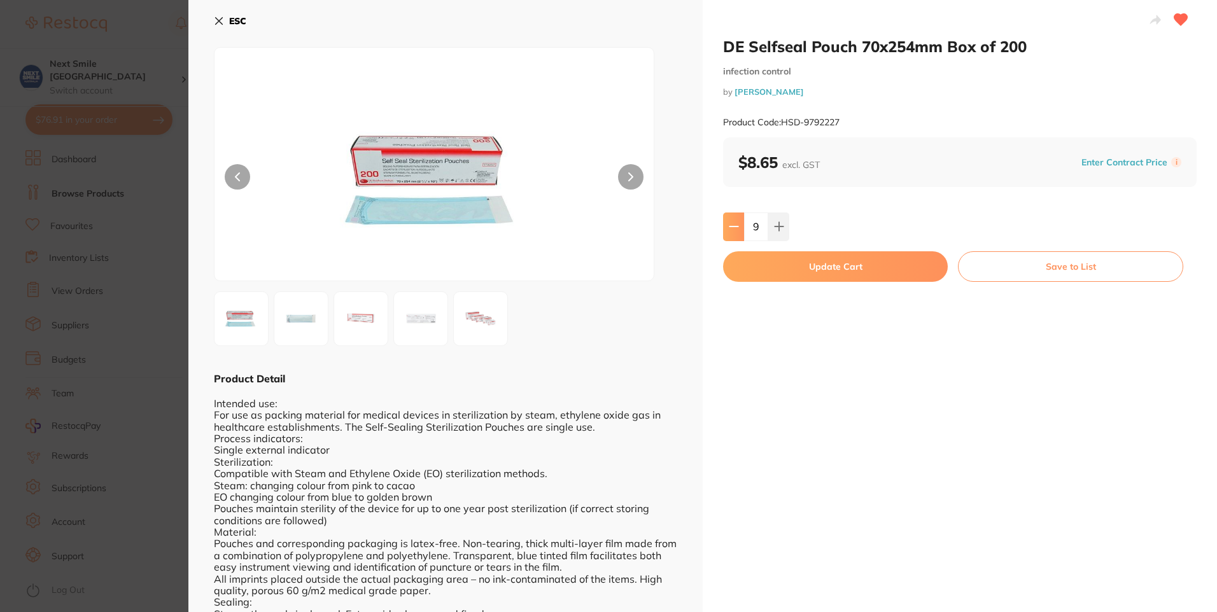
click at [739, 239] on button at bounding box center [733, 227] width 21 height 28
type input "8"
click at [791, 271] on button "Update Cart" at bounding box center [835, 266] width 225 height 31
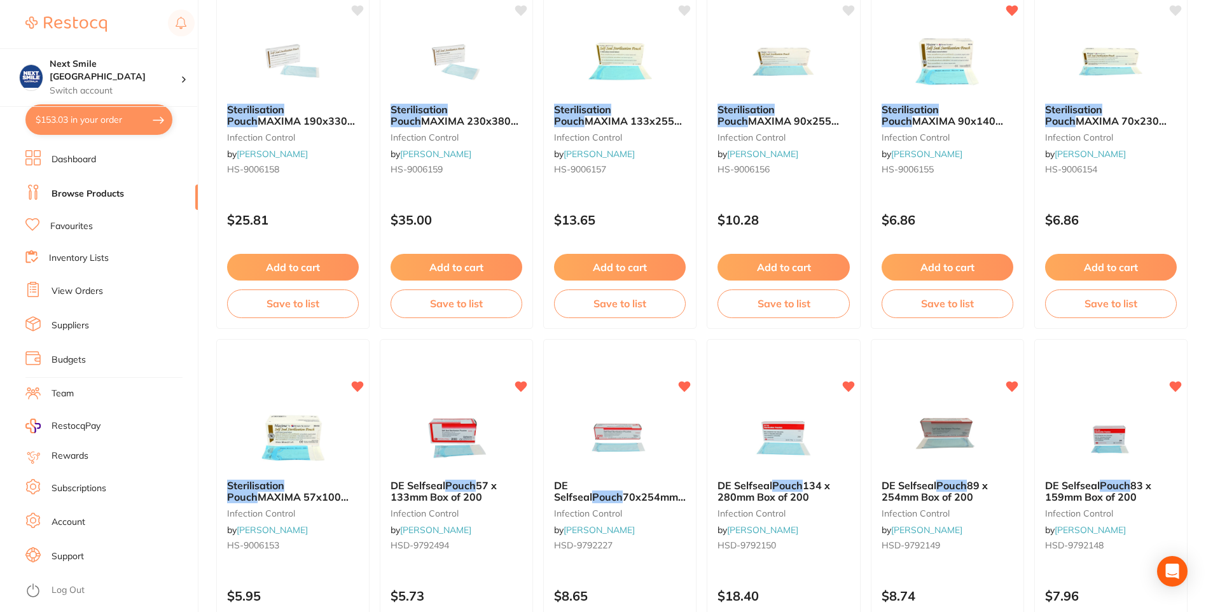
scroll to position [191, 0]
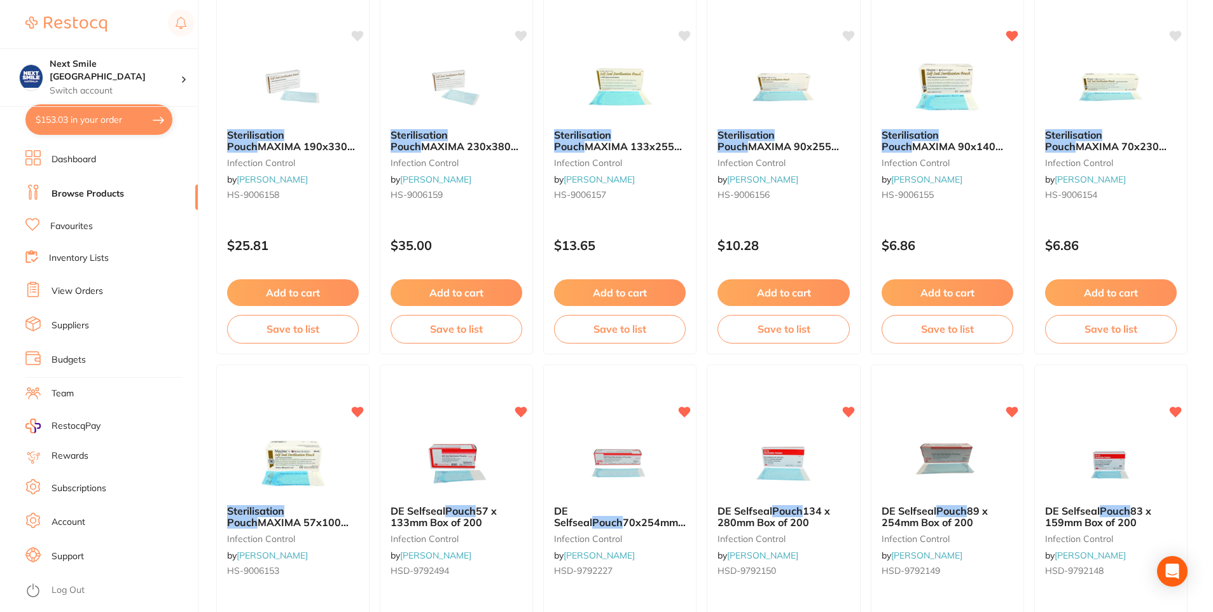
click at [64, 116] on button "$153.03 in your order" at bounding box center [98, 119] width 147 height 31
checkbox input "true"
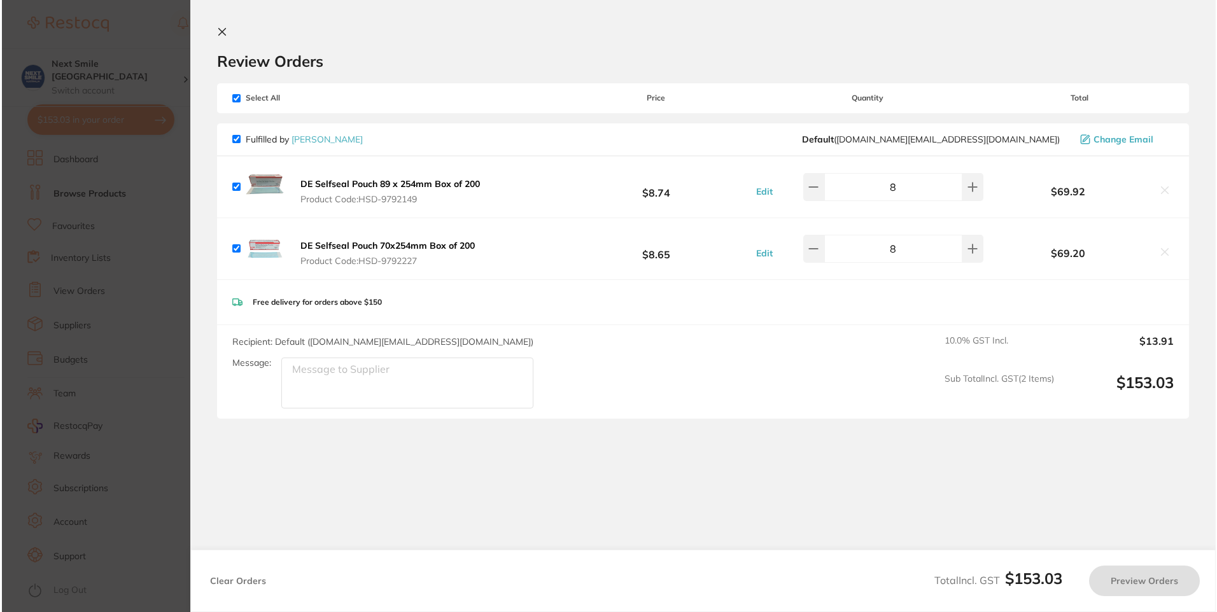
scroll to position [0, 0]
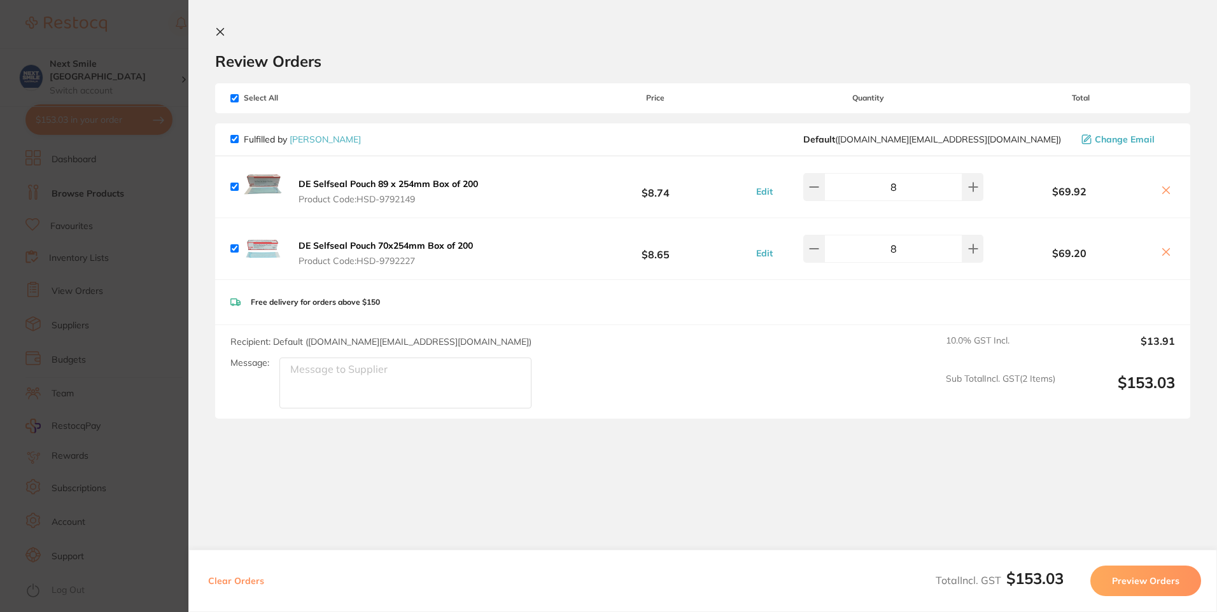
click at [219, 35] on icon at bounding box center [220, 32] width 10 height 10
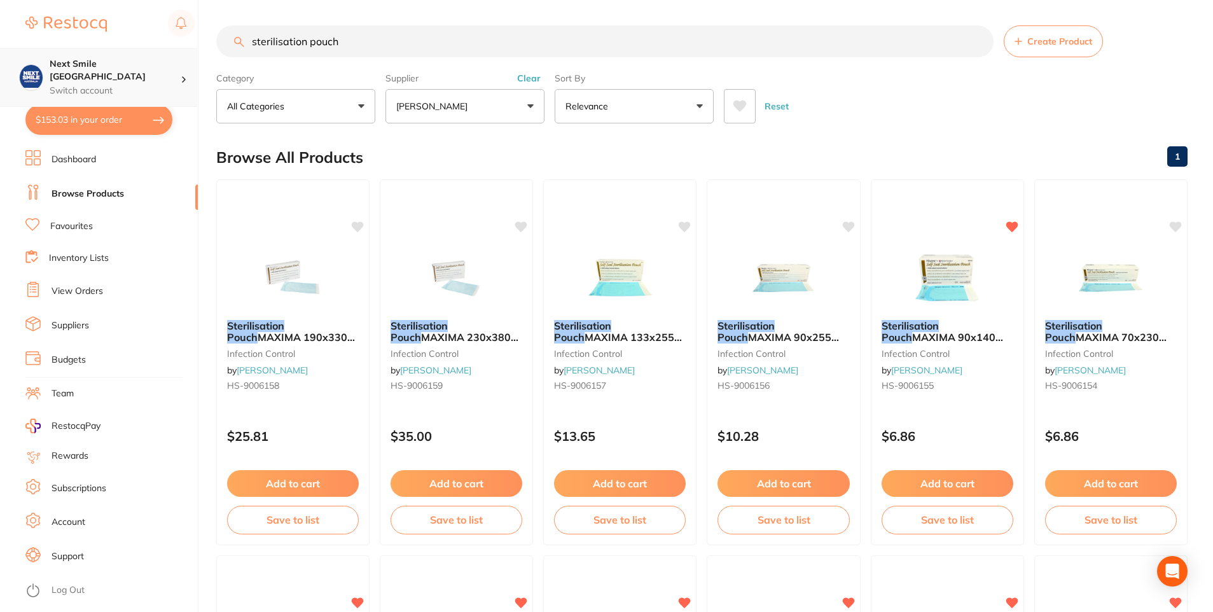
drag, startPoint x: 354, startPoint y: 49, endPoint x: 120, endPoint y: 66, distance: 234.1
click at [119, 66] on div "$153.03 Next Smile Melbourne Switch account Next Smile [GEOGRAPHIC_DATA] $153.0…" at bounding box center [606, 306] width 1213 height 612
type input "patient mirror"
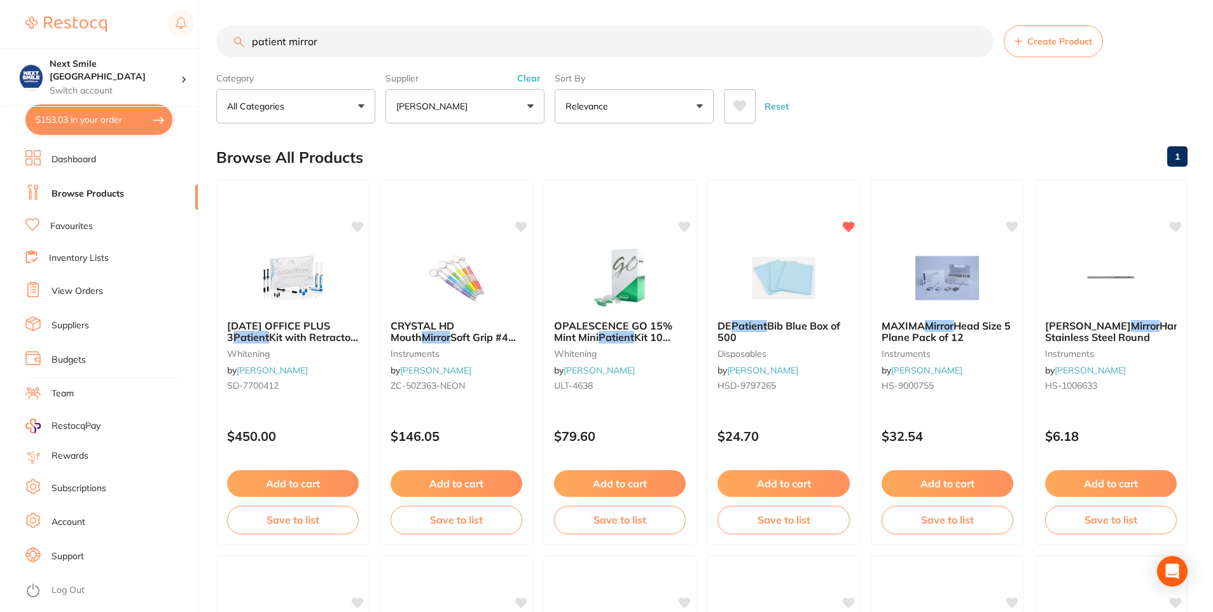
click at [127, 122] on button "$153.03 in your order" at bounding box center [98, 119] width 147 height 31
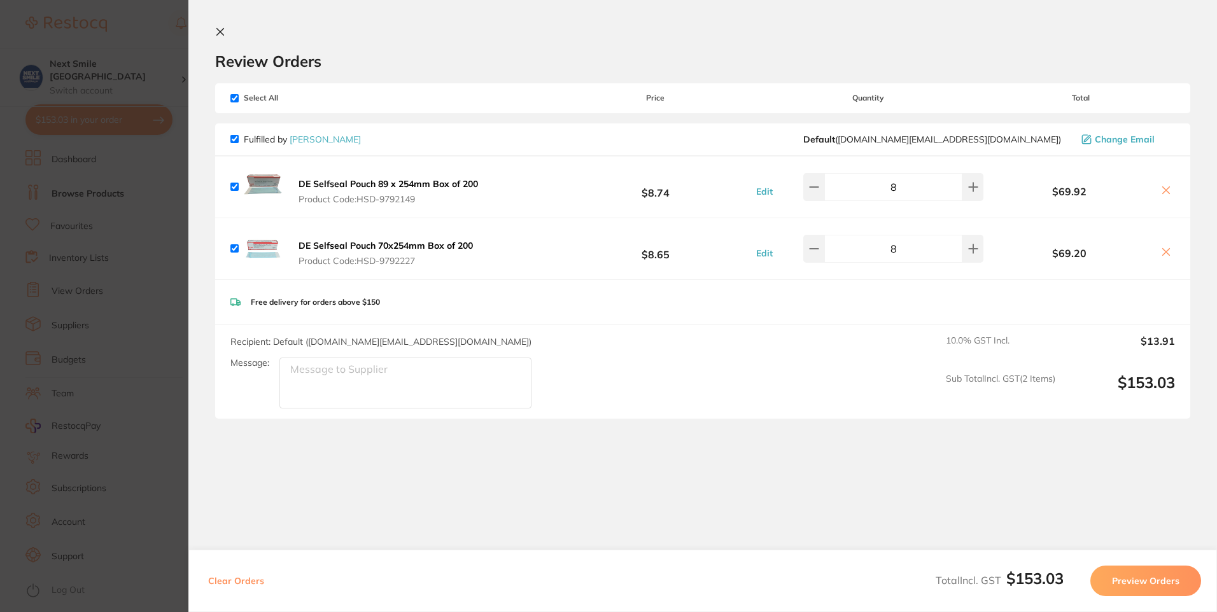
click at [1155, 585] on button "Preview Orders" at bounding box center [1145, 581] width 111 height 31
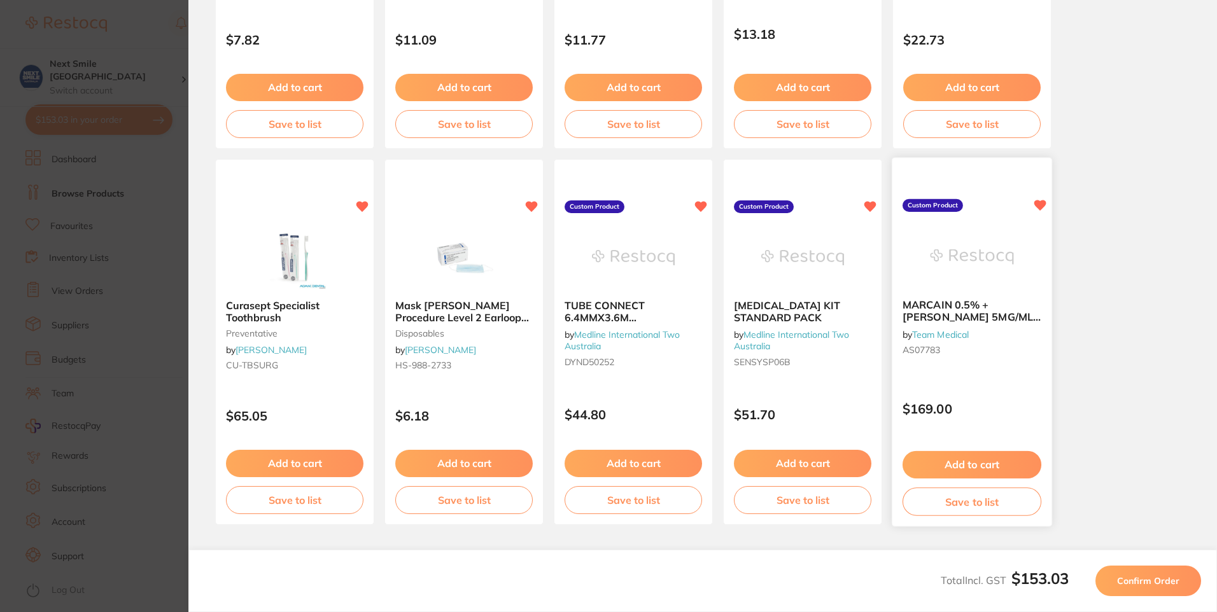
scroll to position [328, 0]
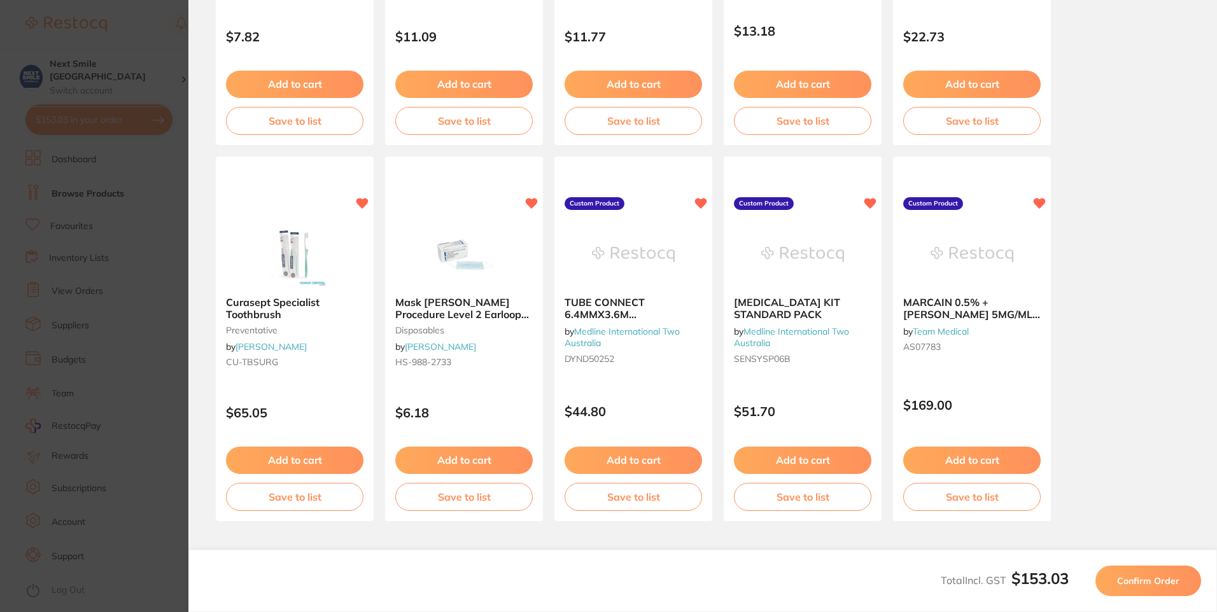
click at [1176, 581] on span "Confirm Order" at bounding box center [1148, 580] width 62 height 11
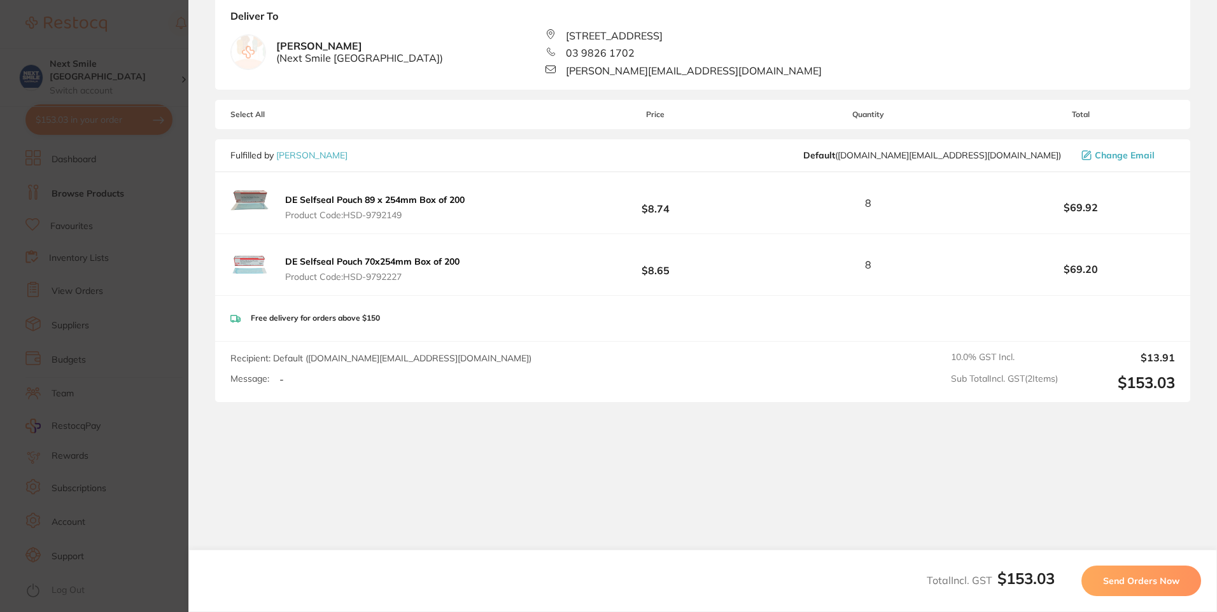
scroll to position [0, 0]
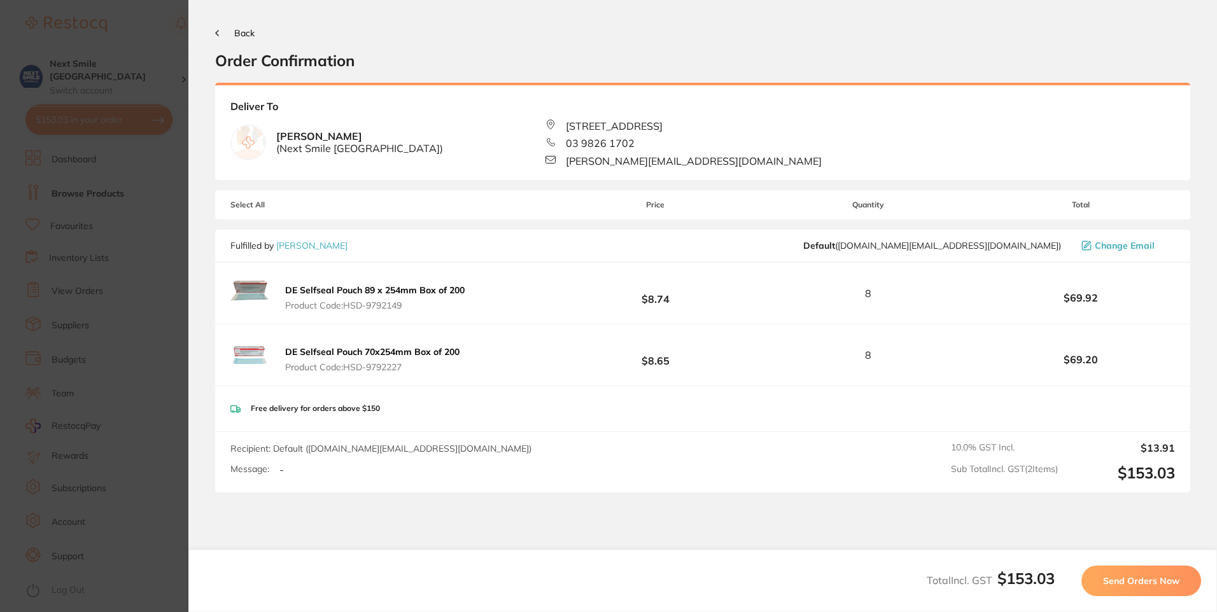
click at [1141, 570] on button "Send Orders Now" at bounding box center [1141, 581] width 120 height 31
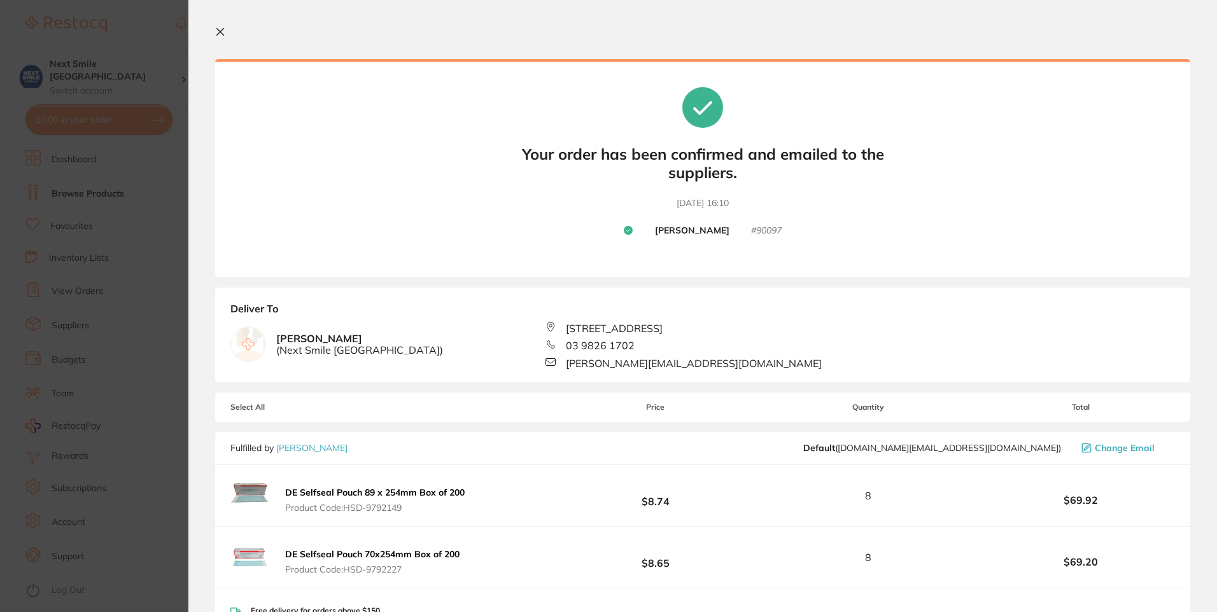
drag, startPoint x: 220, startPoint y: 18, endPoint x: 220, endPoint y: 31, distance: 12.1
click at [220, 20] on section "Your orders are being processed and we will notify you once we have placed the …" at bounding box center [702, 306] width 1028 height 612
click at [220, 34] on icon at bounding box center [220, 32] width 10 height 10
